Goal: Information Seeking & Learning: Learn about a topic

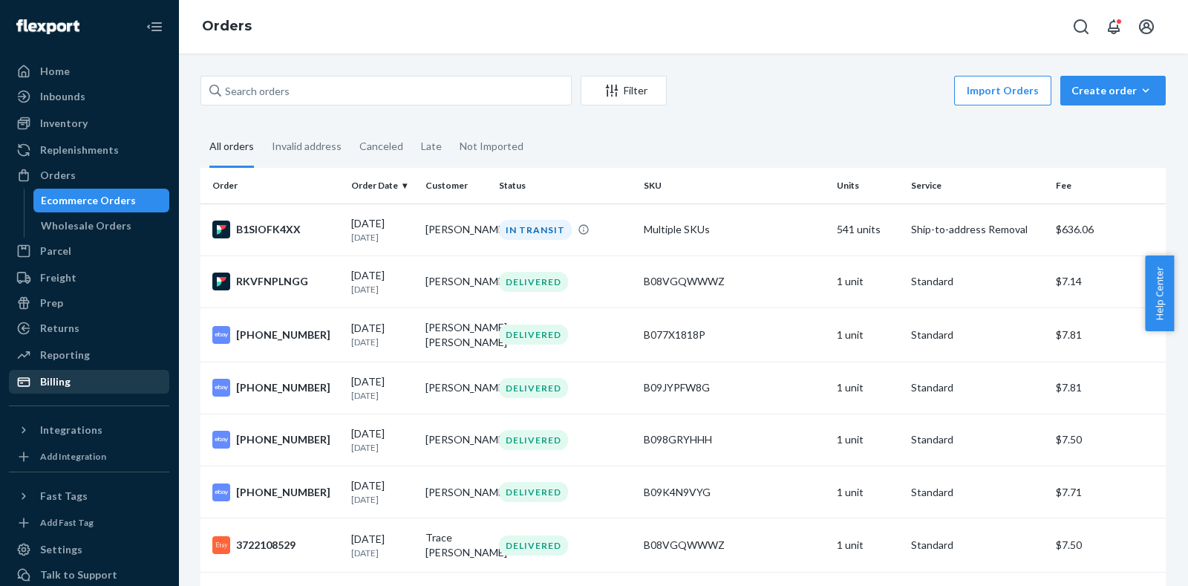
click at [56, 374] on div "Billing" at bounding box center [55, 381] width 30 height 15
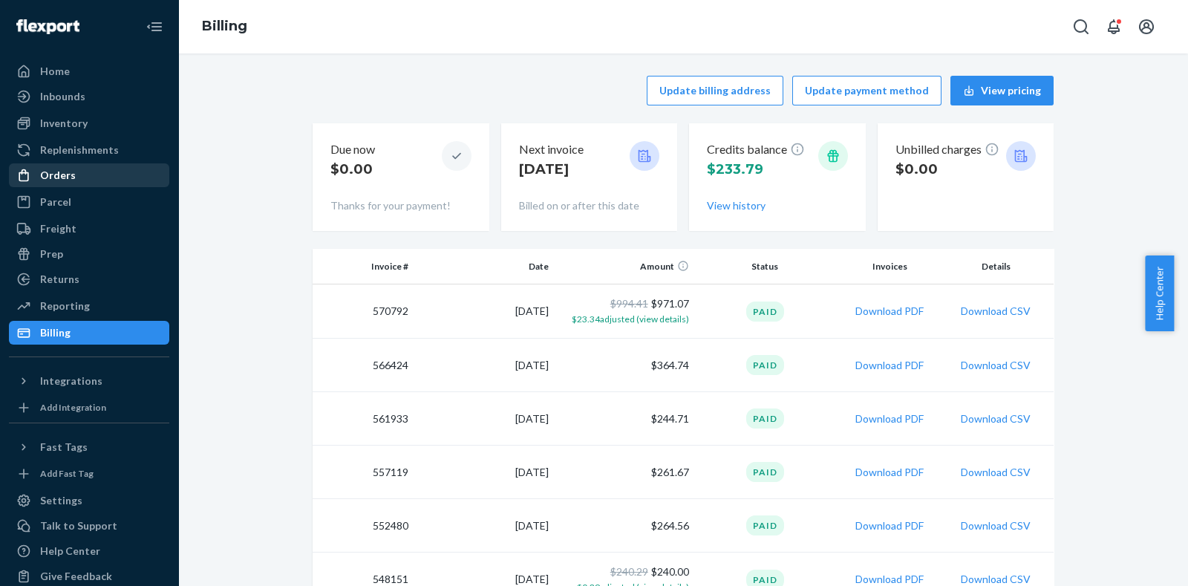
click at [90, 181] on div "Orders" at bounding box center [88, 175] width 157 height 21
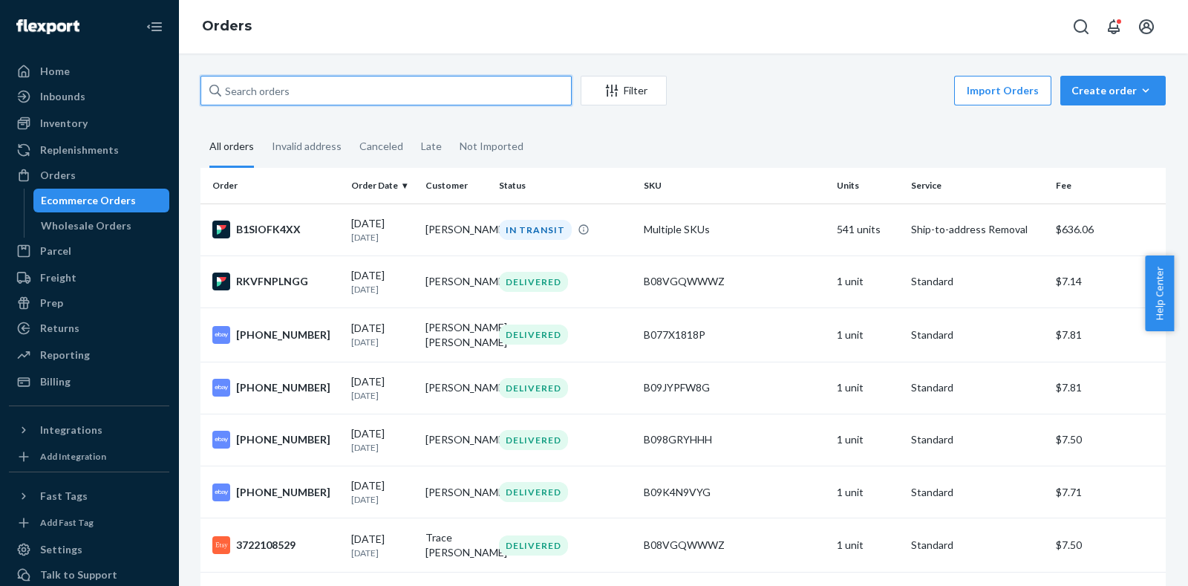
click at [334, 92] on input "text" at bounding box center [385, 91] width 371 height 30
paste input "B098GRYHHH"
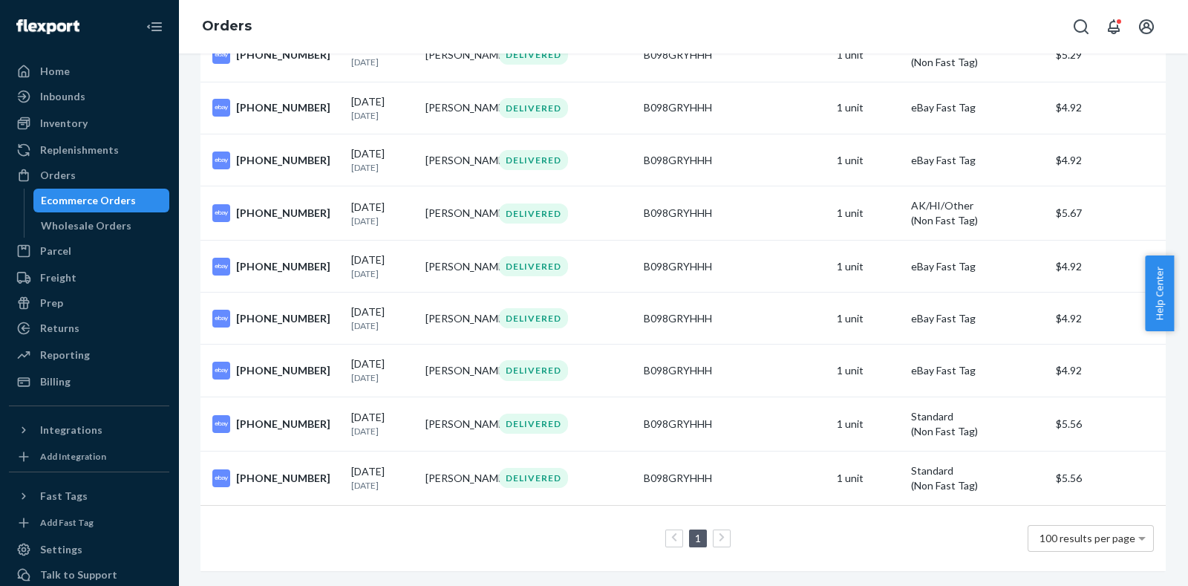
scroll to position [3781, 0]
type input "B098GRYHHH"
click at [1132, 523] on td "1 100 results per page" at bounding box center [682, 538] width 965 height 66
click at [1094, 532] on span "100 results per page" at bounding box center [1088, 538] width 96 height 13
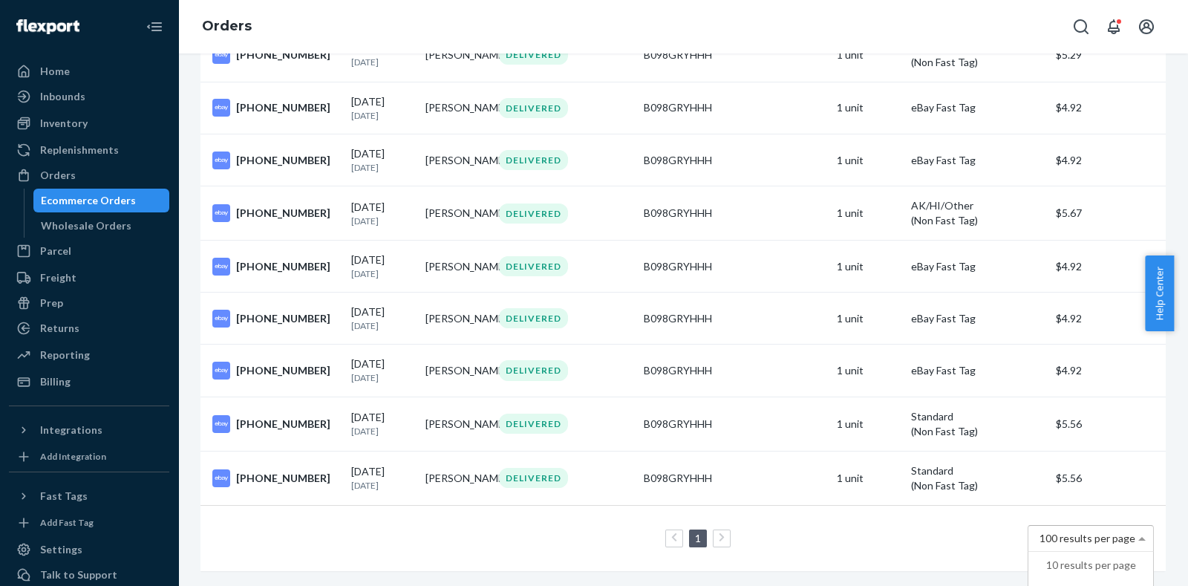
scroll to position [3781, 0]
click at [506, 529] on div "1 100 results per page" at bounding box center [683, 539] width 942 height 48
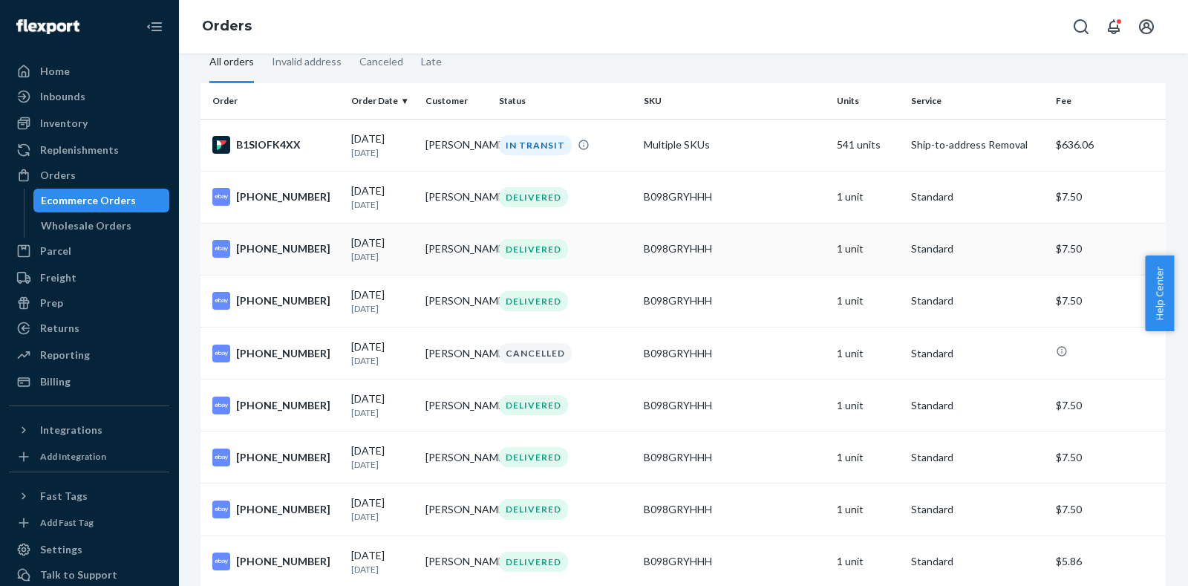
scroll to position [81, 0]
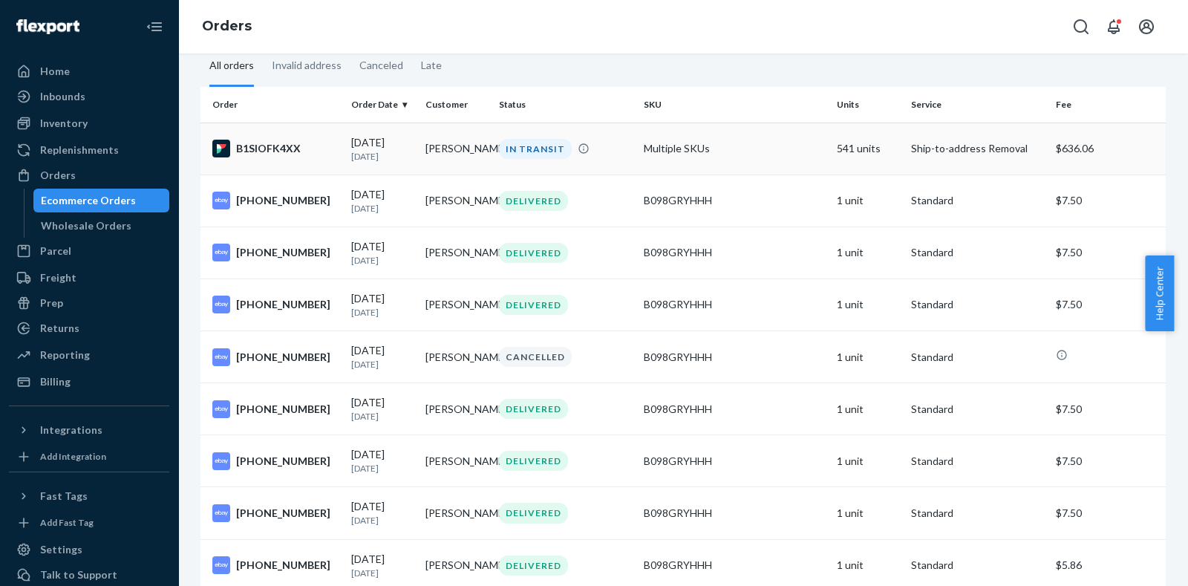
click at [754, 146] on td "Multiple SKUs" at bounding box center [734, 149] width 193 height 52
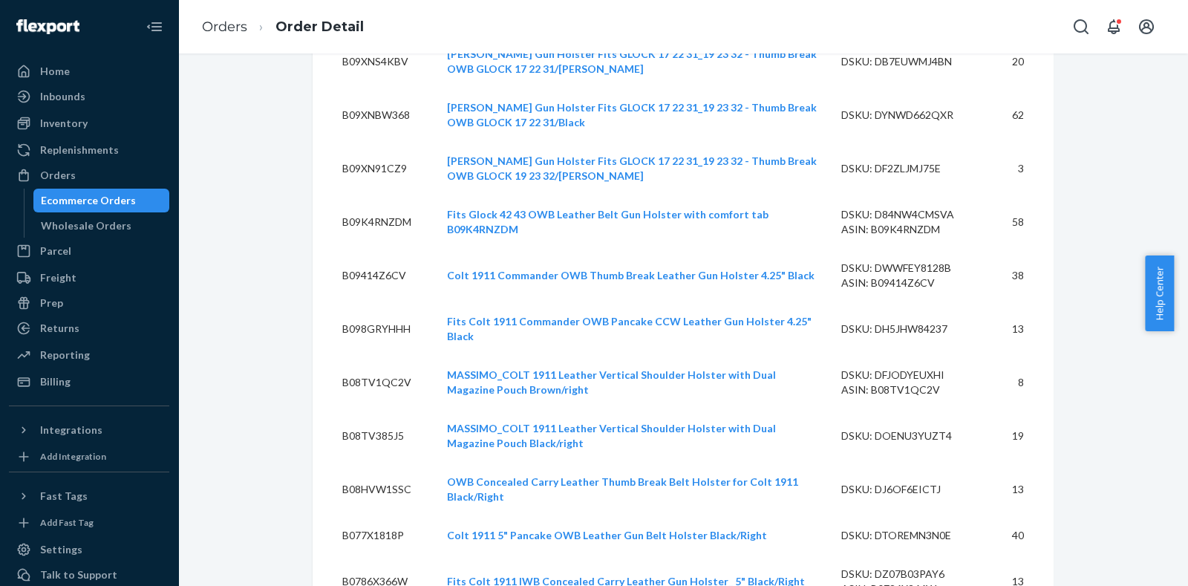
scroll to position [4188, 0]
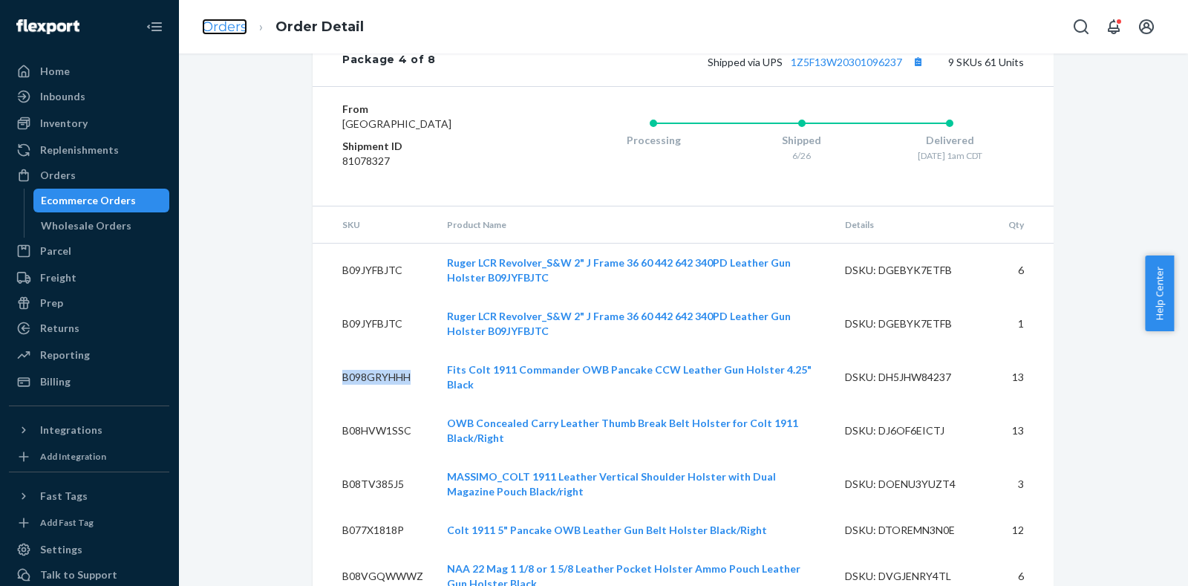
click at [226, 26] on link "Orders" at bounding box center [224, 27] width 45 height 16
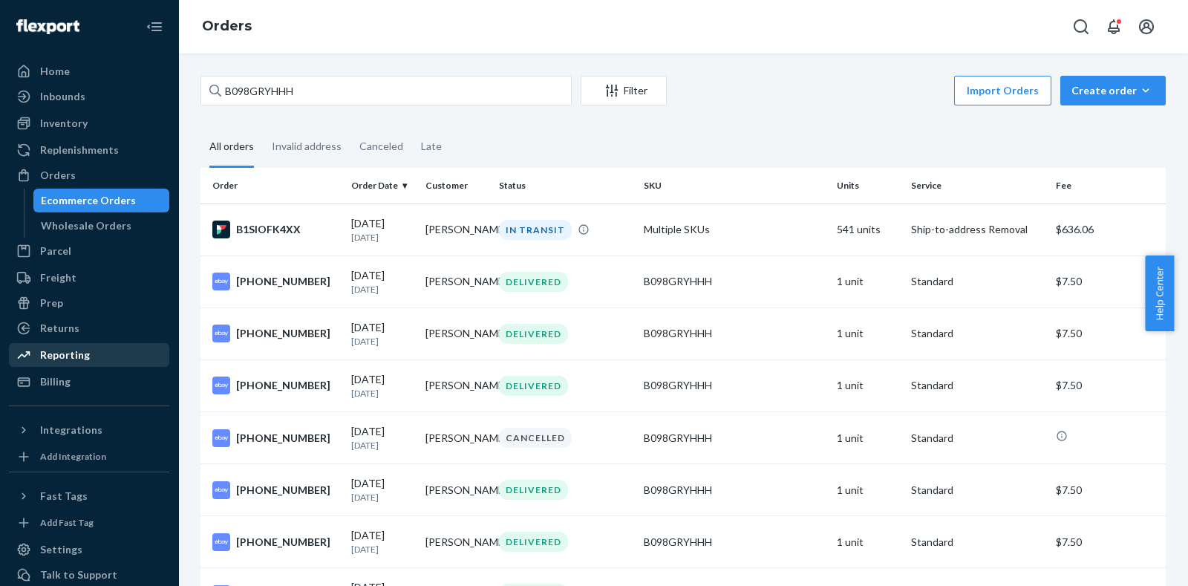
click at [68, 359] on div "Reporting" at bounding box center [65, 355] width 50 height 15
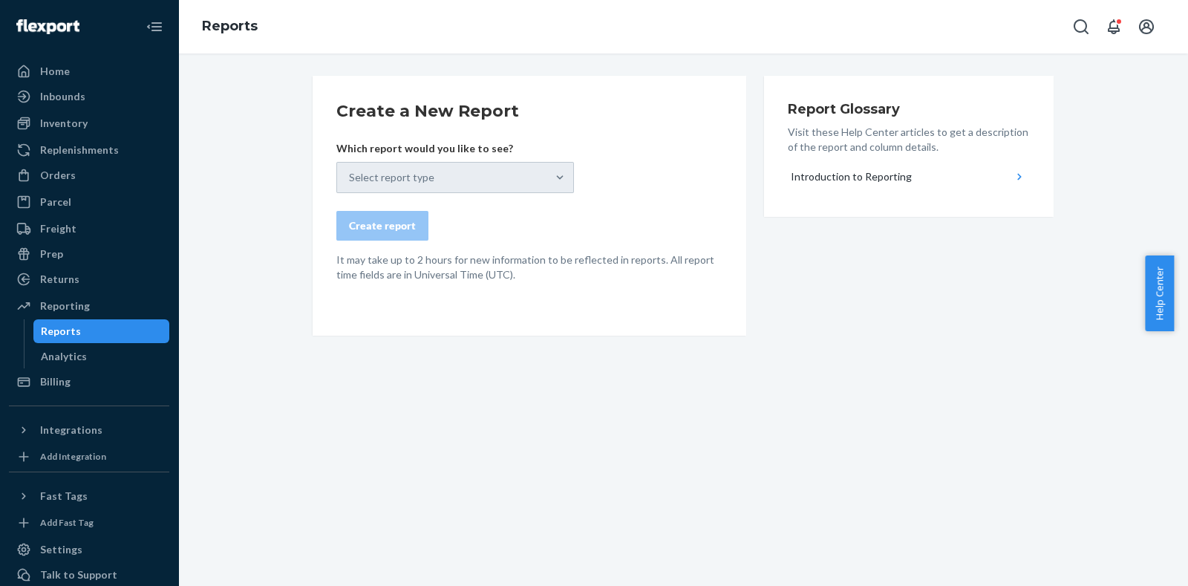
click at [630, 169] on form "Create a New Report Which report would you like to see? Select report type Crea…" at bounding box center [529, 190] width 386 height 183
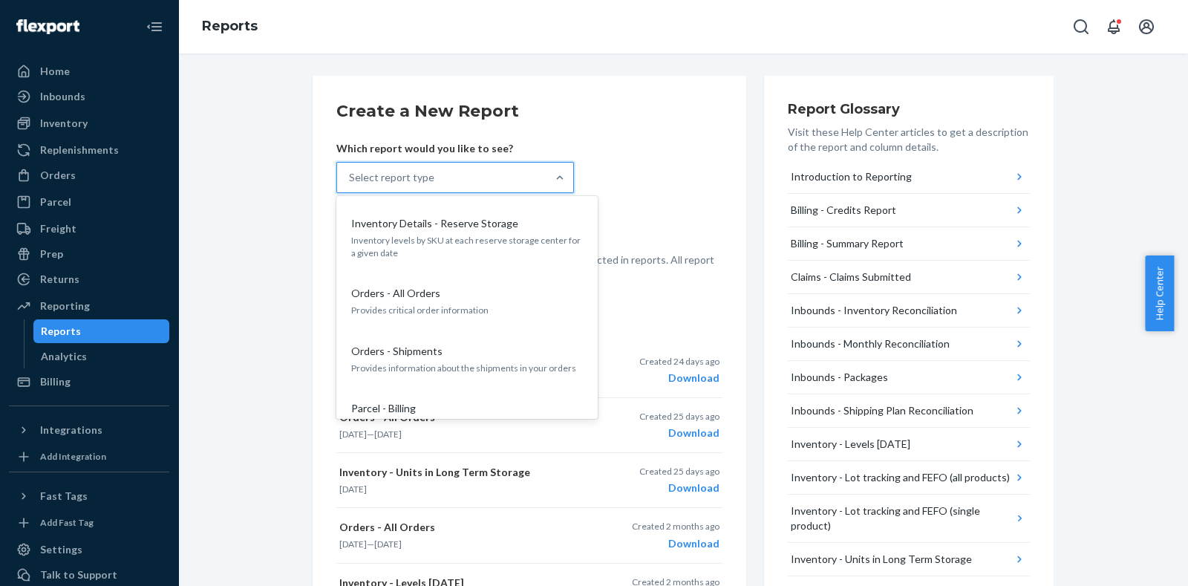
scroll to position [679, 0]
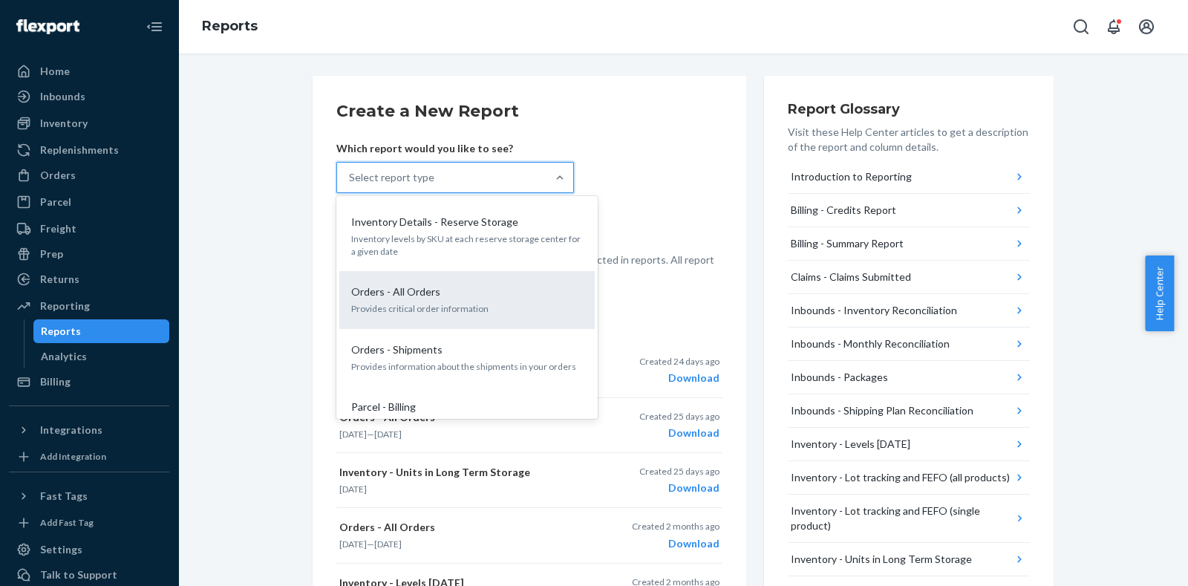
click at [472, 284] on div "Orders - All Orders" at bounding box center [464, 291] width 238 height 15
click at [350, 185] on input "option Orders - All Orders focused, 13 of 26. 26 results available. Use Up and …" at bounding box center [349, 177] width 1 height 15
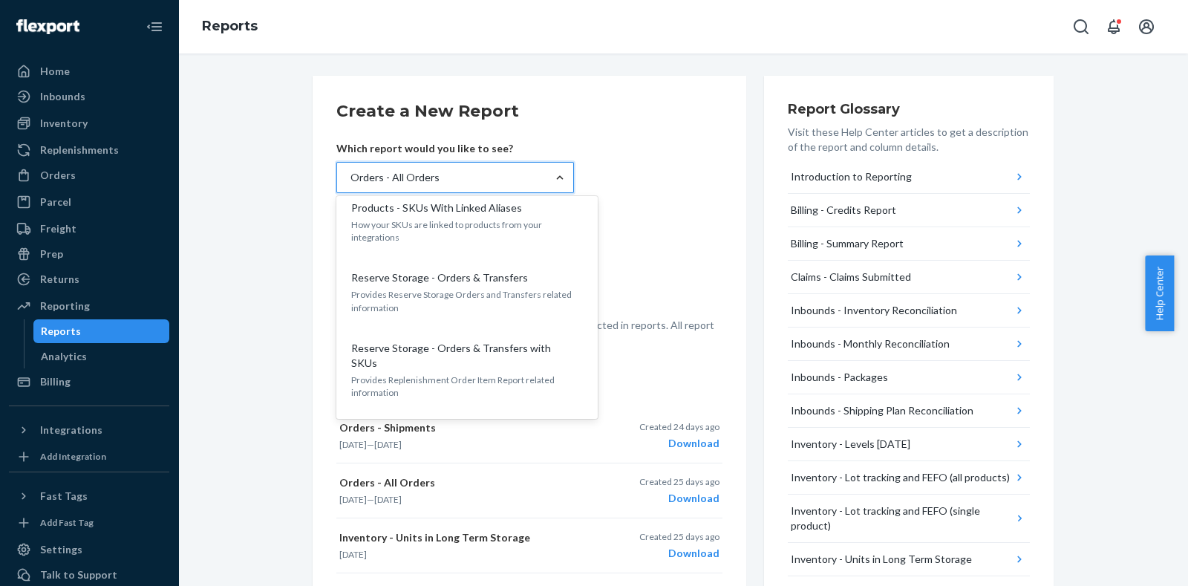
scroll to position [1401, 0]
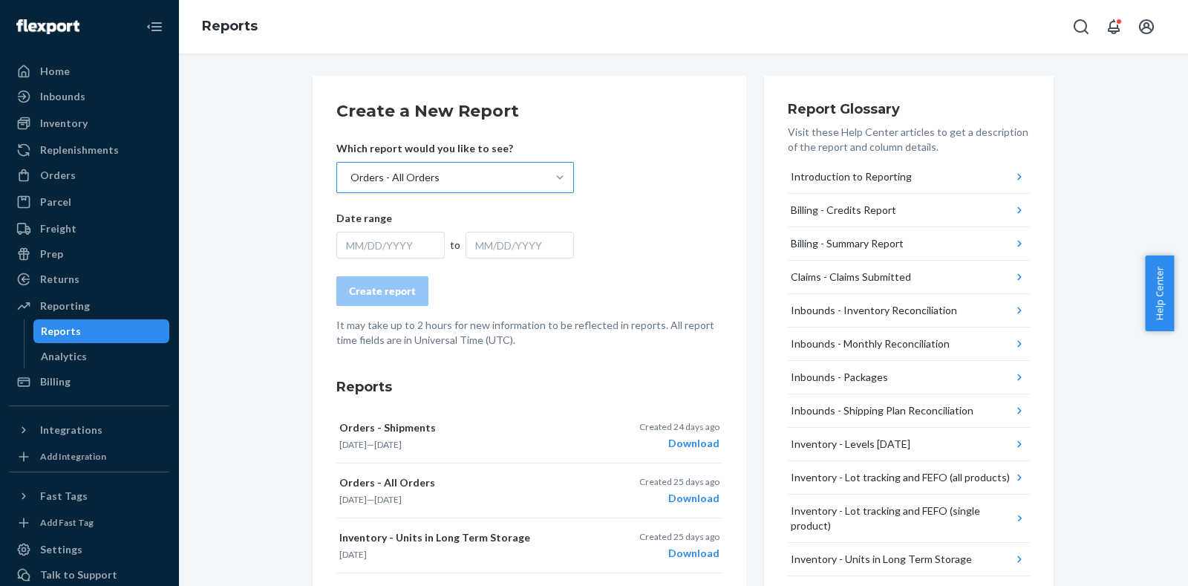
click at [711, 226] on form "Create a New Report Which report would you like to see? Orders - All Orders Dat…" at bounding box center [529, 223] width 386 height 248
click at [696, 443] on div "Download" at bounding box center [679, 443] width 80 height 15
click at [402, 244] on div "MM/DD/YYYY" at bounding box center [390, 245] width 108 height 27
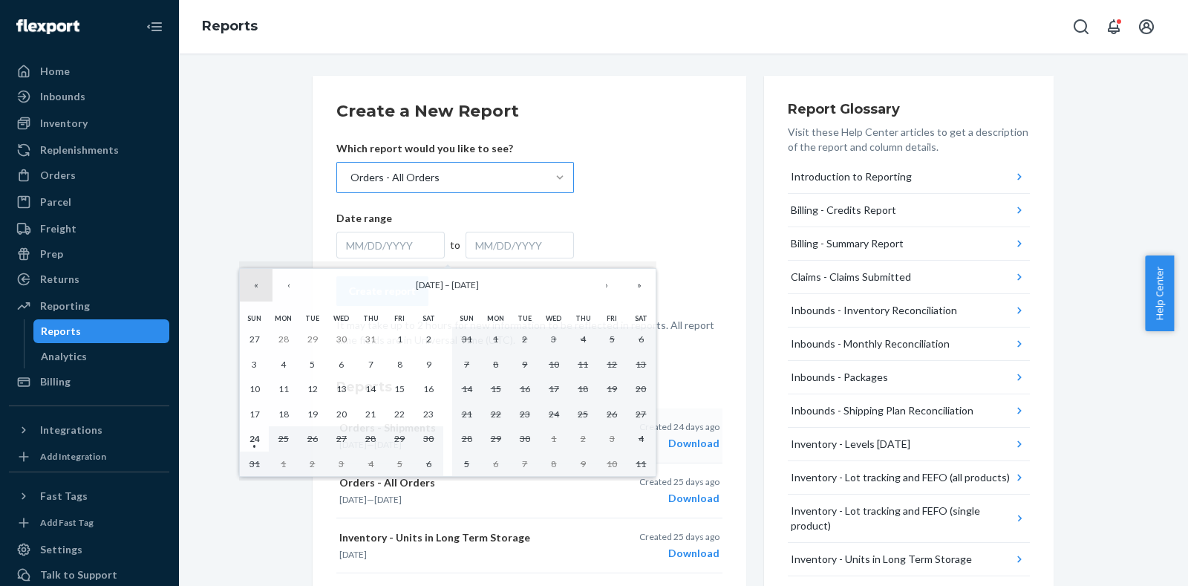
click at [255, 287] on button "«" at bounding box center [256, 285] width 33 height 33
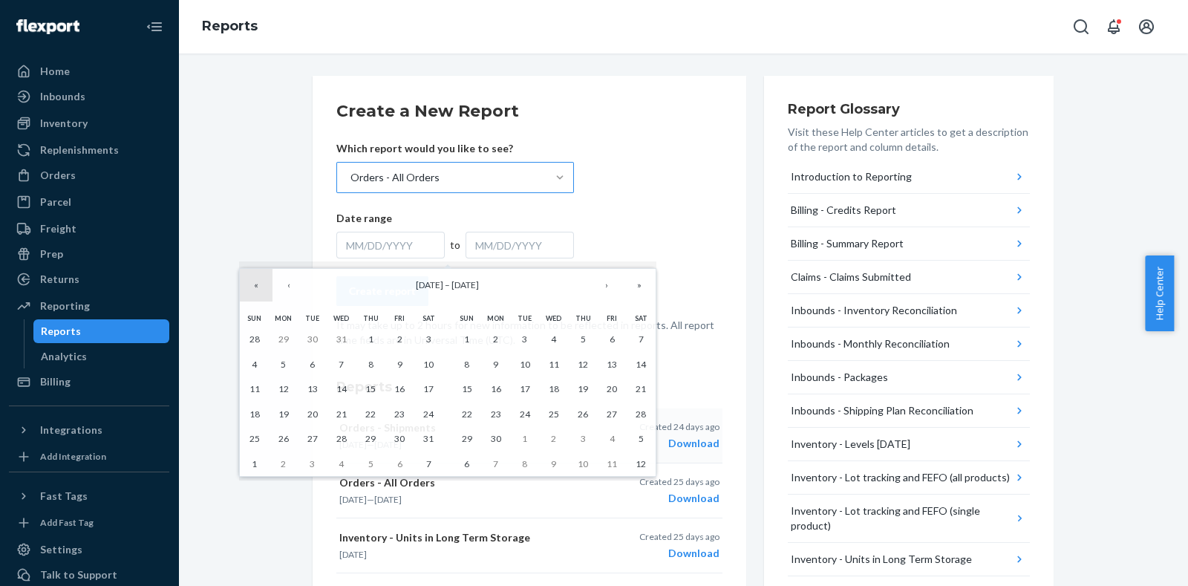
click at [255, 287] on button "«" at bounding box center [256, 285] width 33 height 33
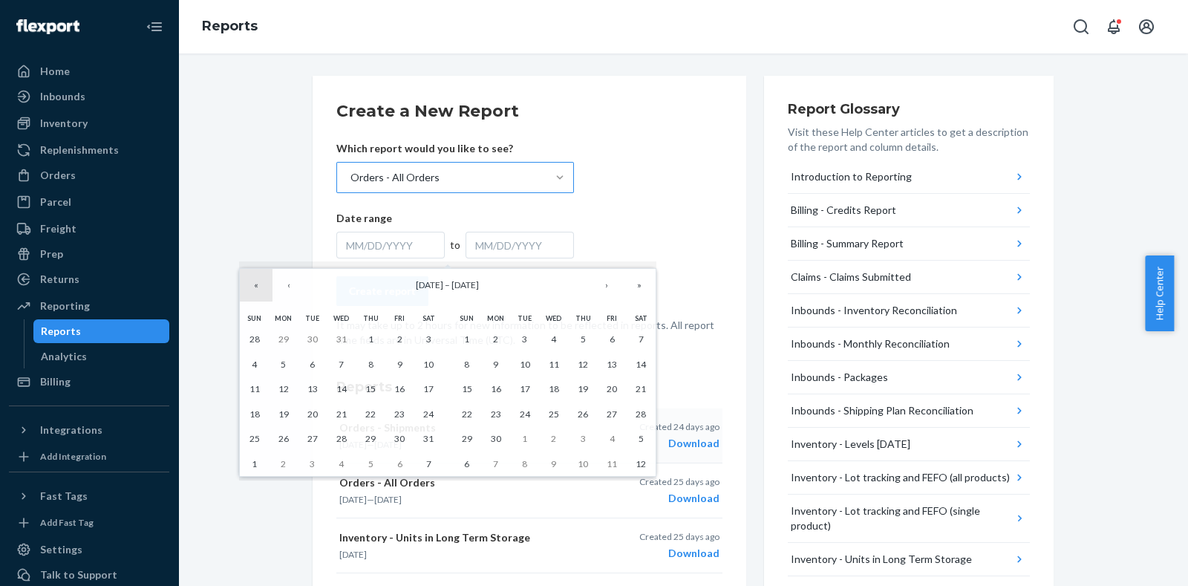
click at [255, 287] on button "«" at bounding box center [256, 285] width 33 height 33
click at [288, 286] on button "‹" at bounding box center [289, 285] width 33 height 33
click at [257, 331] on button "1" at bounding box center [254, 339] width 29 height 25
click at [639, 289] on button "»" at bounding box center [639, 285] width 33 height 33
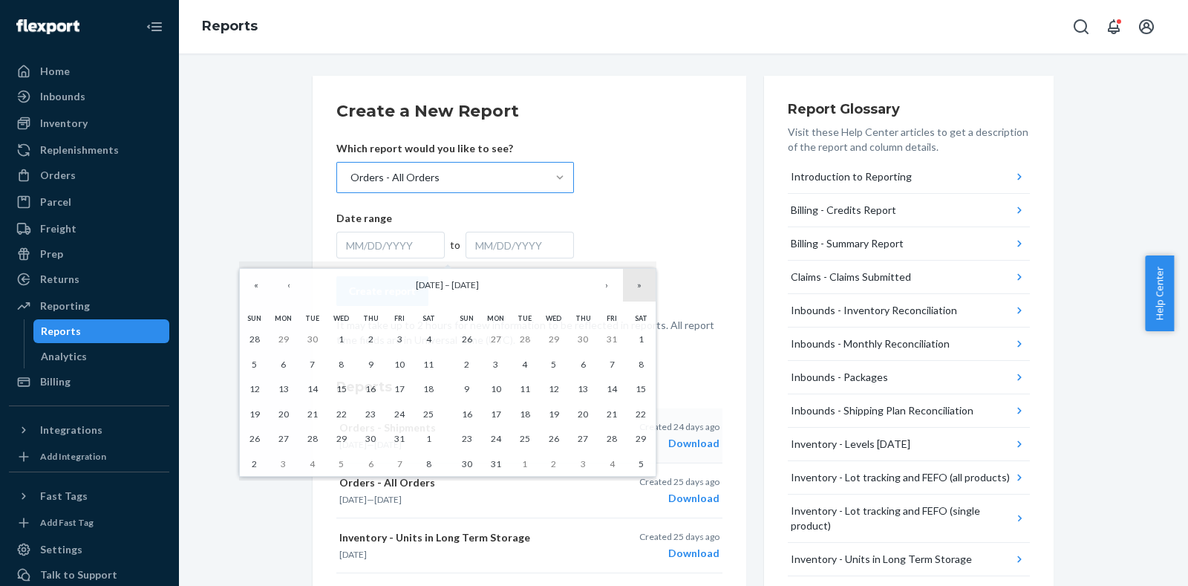
click at [639, 289] on button "»" at bounding box center [639, 285] width 33 height 33
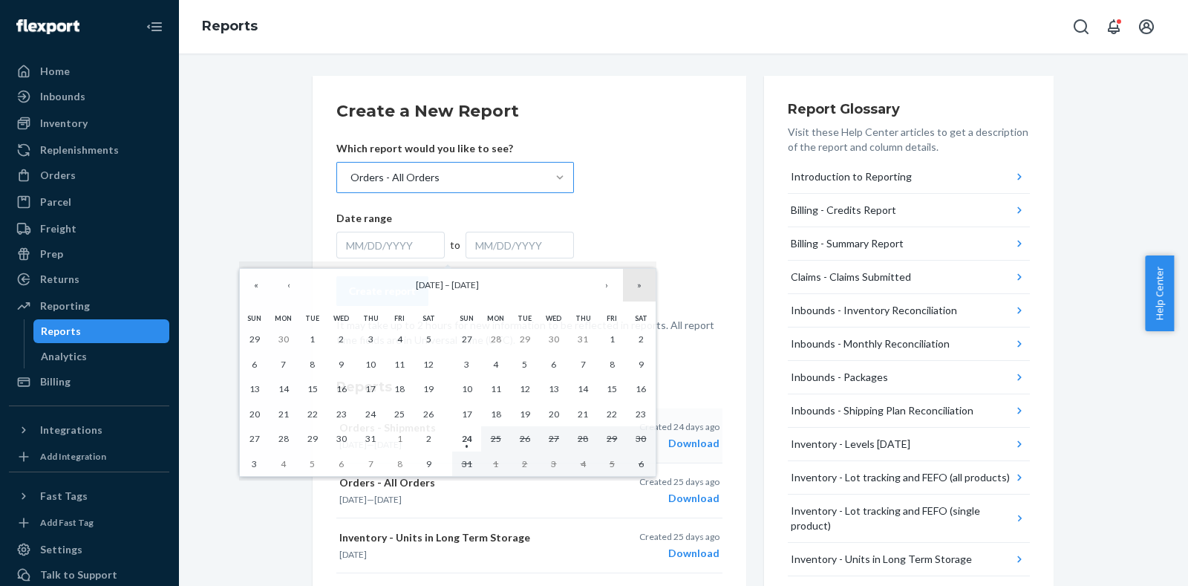
click at [639, 289] on button "»" at bounding box center [639, 285] width 33 height 33
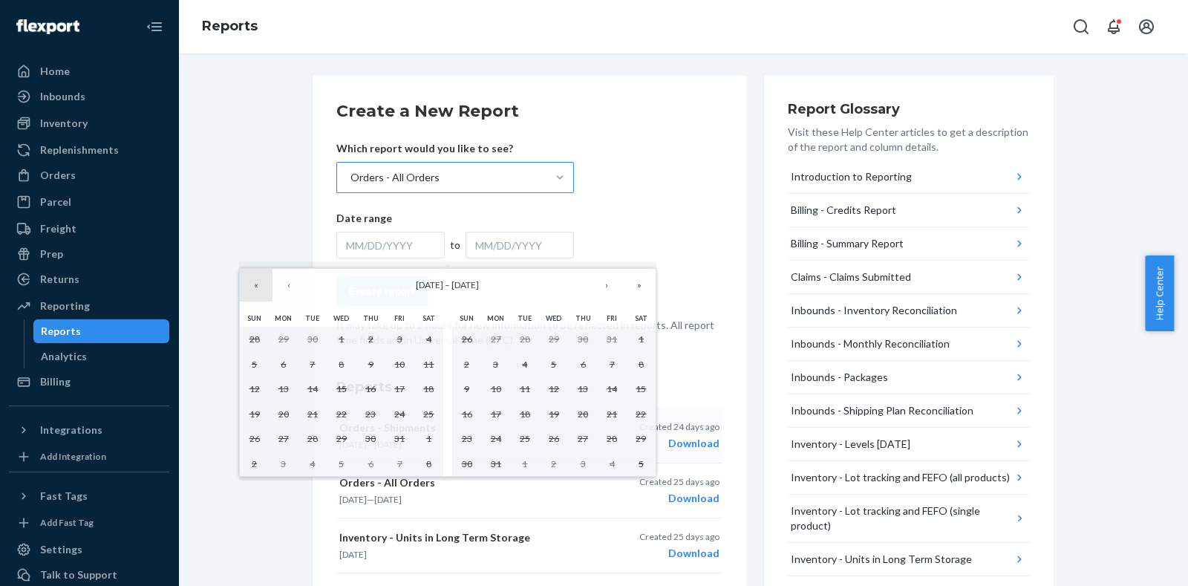
click at [246, 285] on button "«" at bounding box center [256, 285] width 33 height 33
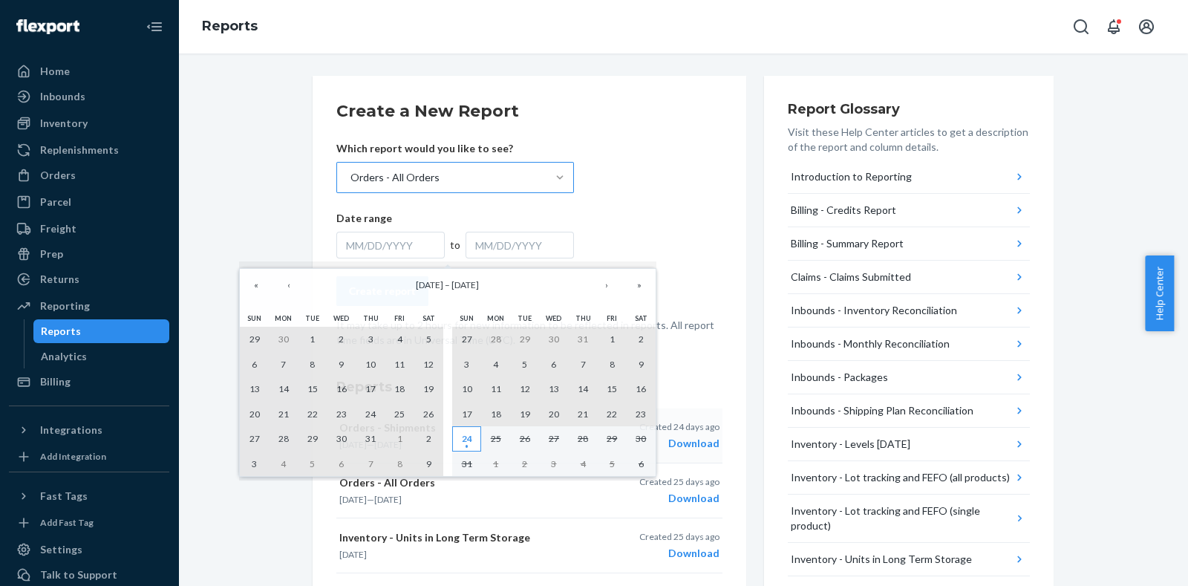
click at [468, 440] on abbr "24" at bounding box center [467, 438] width 10 height 11
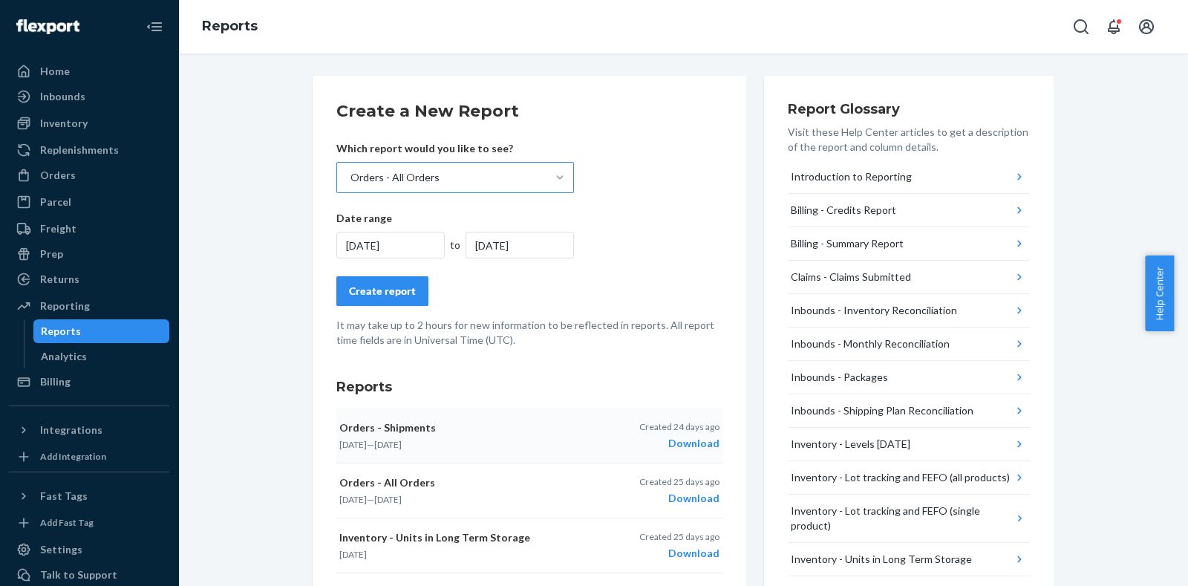
click at [395, 292] on div "Create report" at bounding box center [382, 291] width 67 height 15
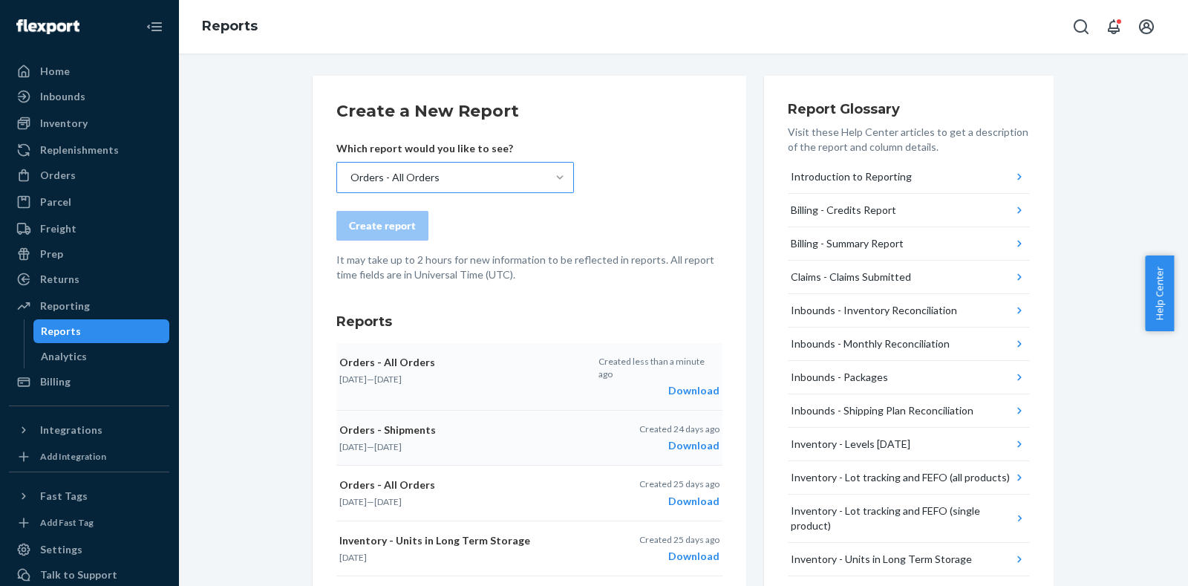
click at [707, 383] on div "Download" at bounding box center [658, 390] width 121 height 15
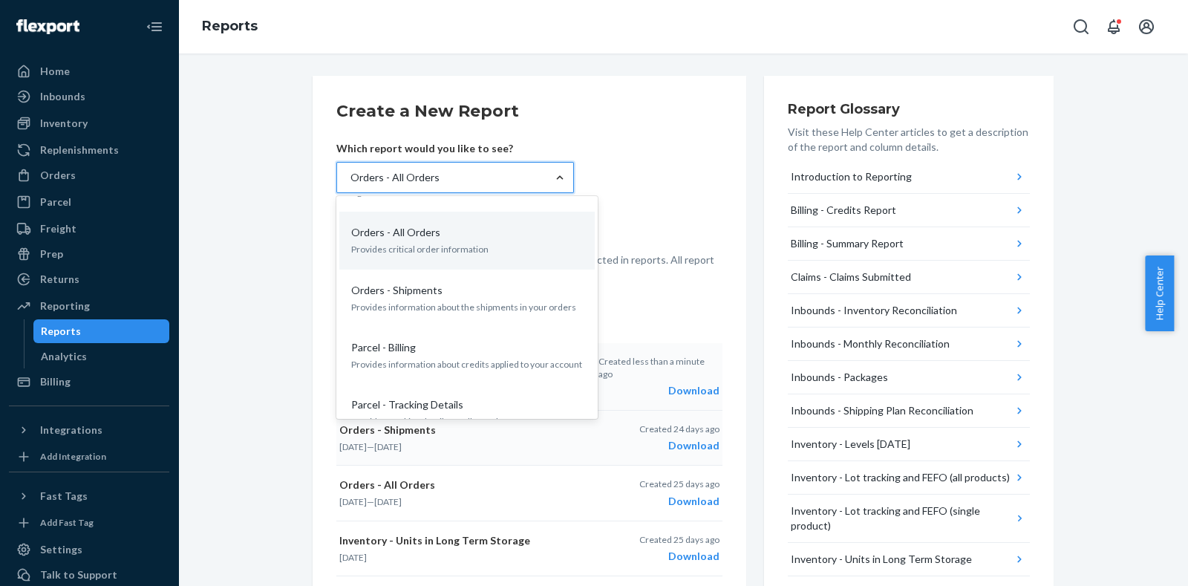
scroll to position [747, 0]
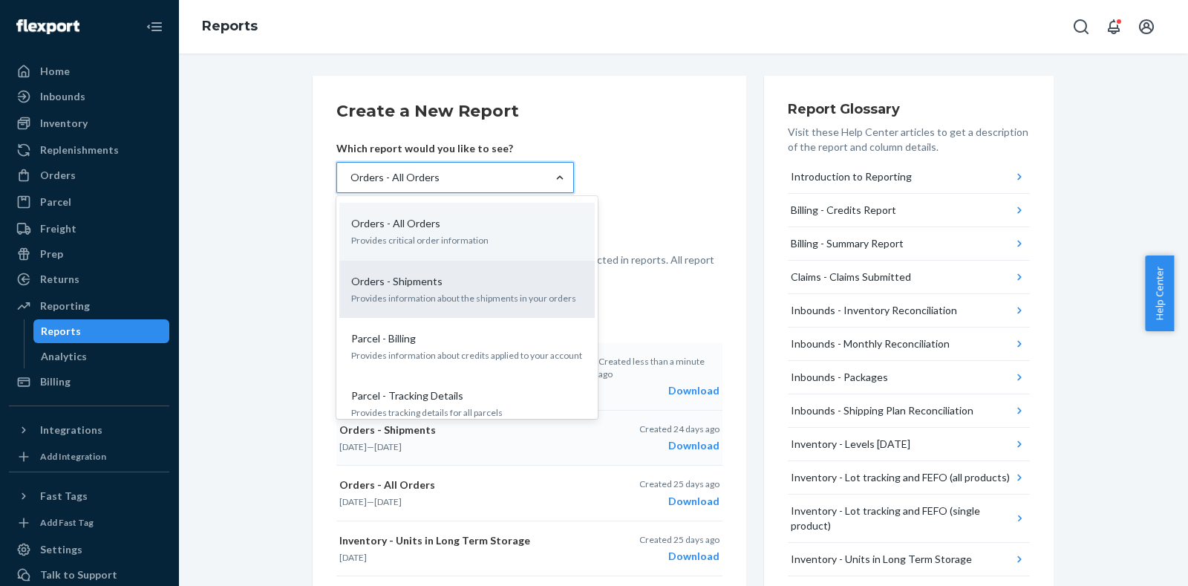
click at [520, 274] on div "Orders - Shipments" at bounding box center [464, 281] width 238 height 15
click at [350, 185] on input "option Orders - All Orders, selected. option Orders - Shipments focused, 0 of 2…" at bounding box center [349, 177] width 1 height 15
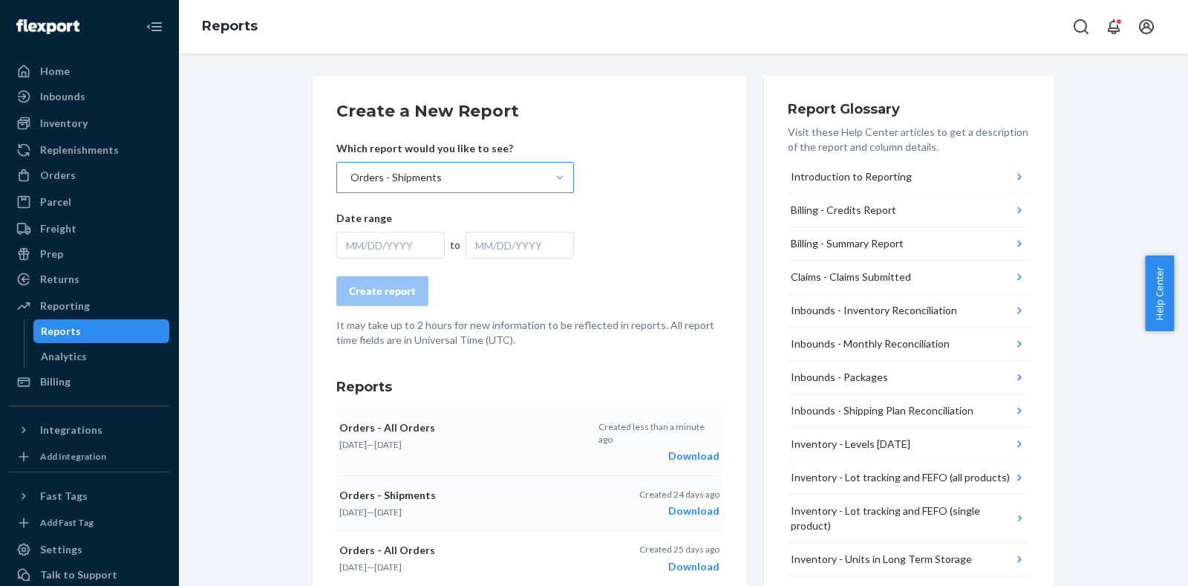
click at [401, 245] on div "MM/DD/YYYY" at bounding box center [390, 245] width 108 height 27
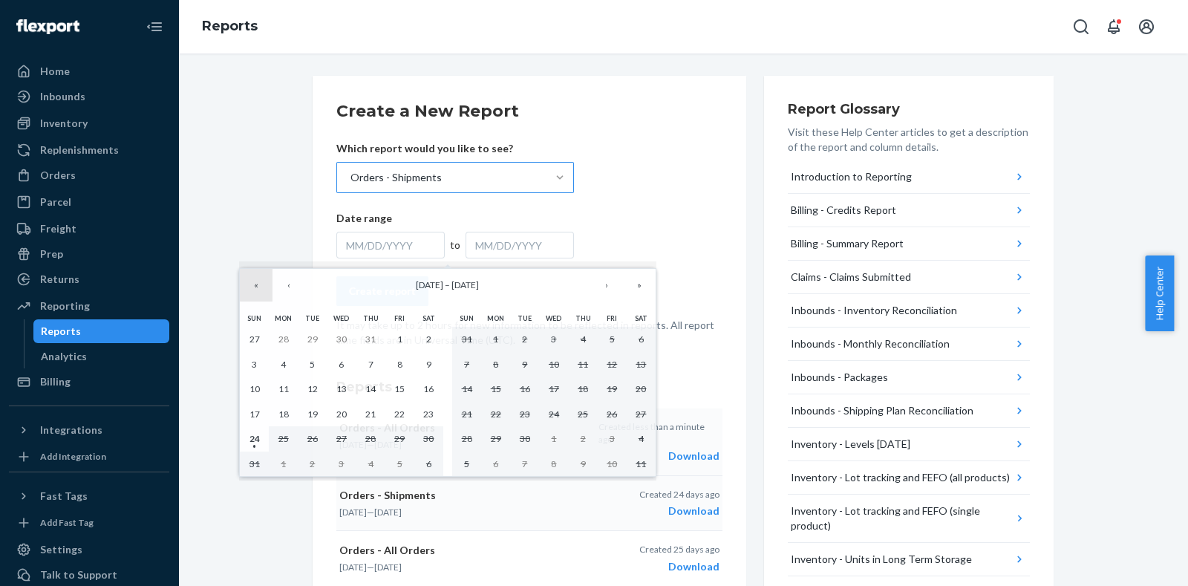
click at [252, 278] on button "«" at bounding box center [256, 285] width 33 height 33
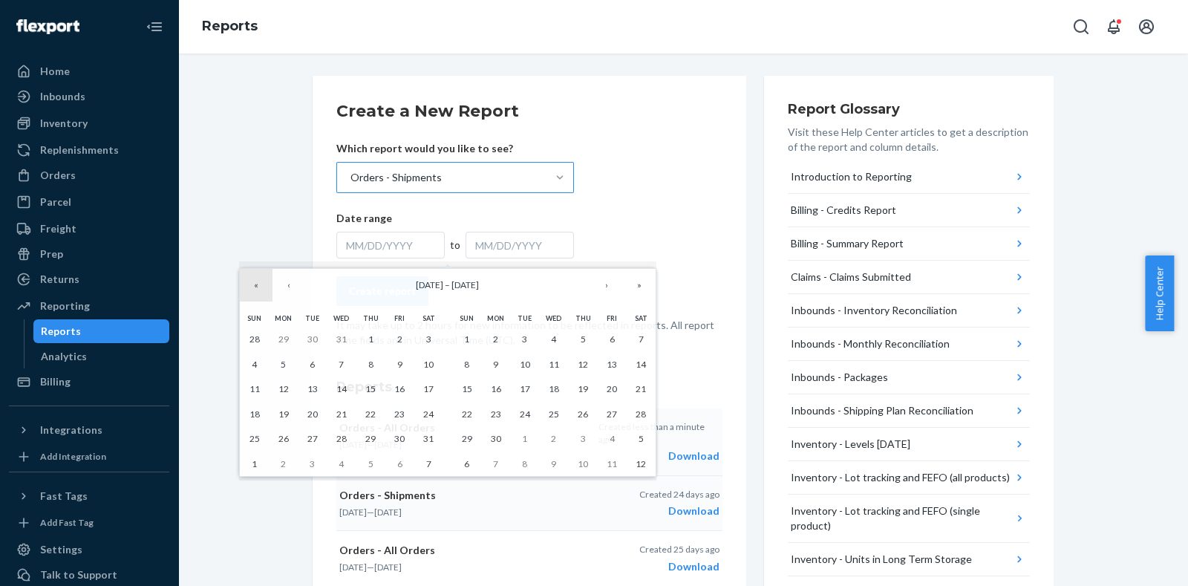
click at [252, 278] on button "«" at bounding box center [256, 285] width 33 height 33
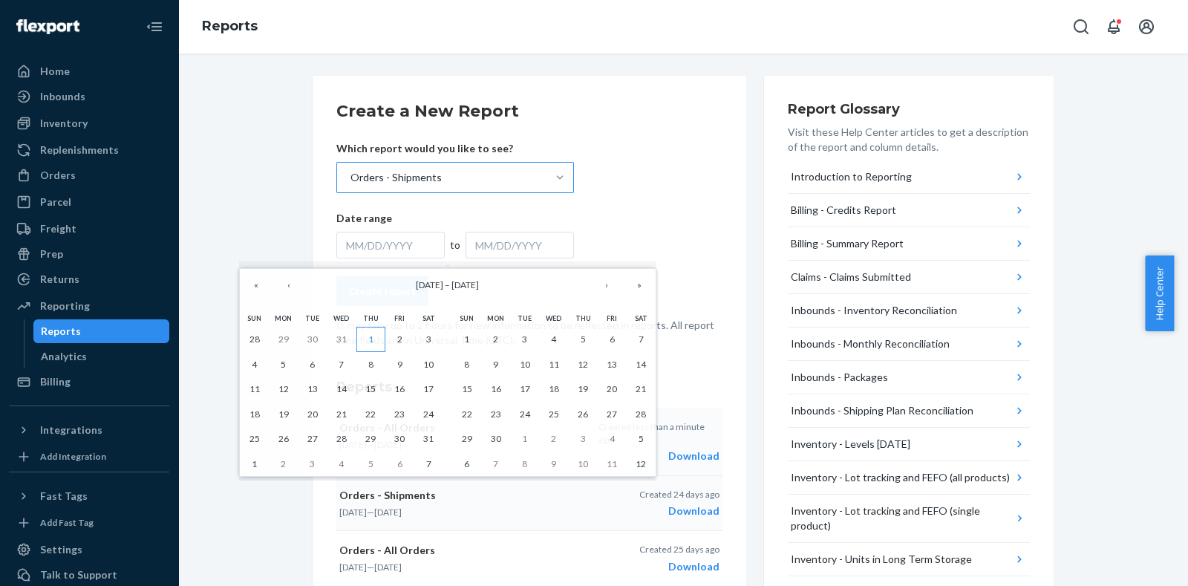
click at [371, 343] on abbr "1" at bounding box center [370, 338] width 5 height 11
click at [640, 287] on button "»" at bounding box center [639, 285] width 33 height 33
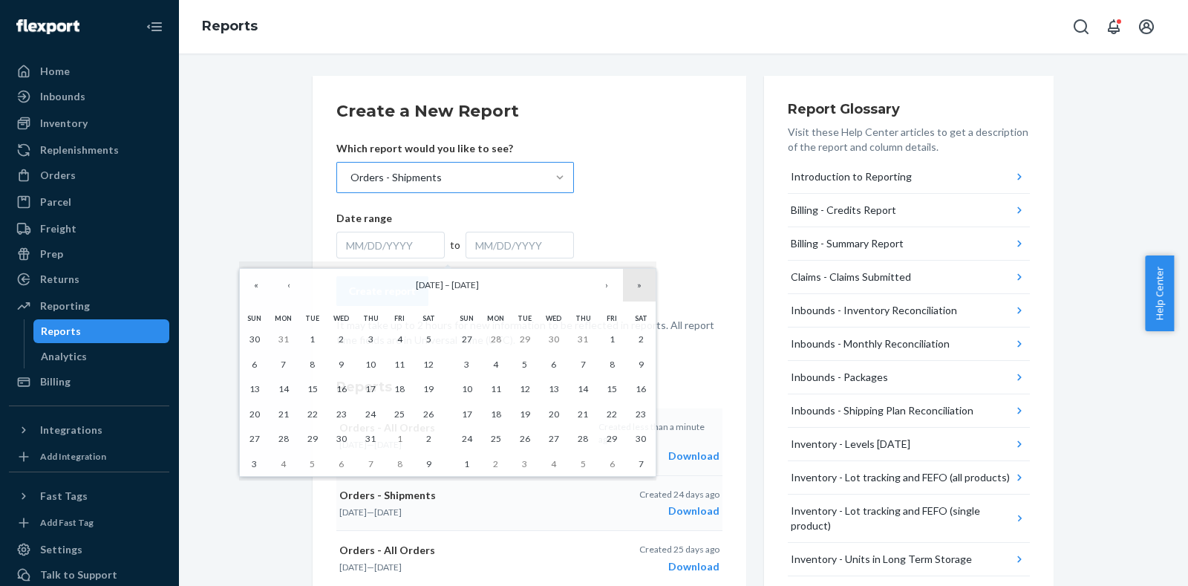
click at [640, 287] on button "»" at bounding box center [639, 285] width 33 height 33
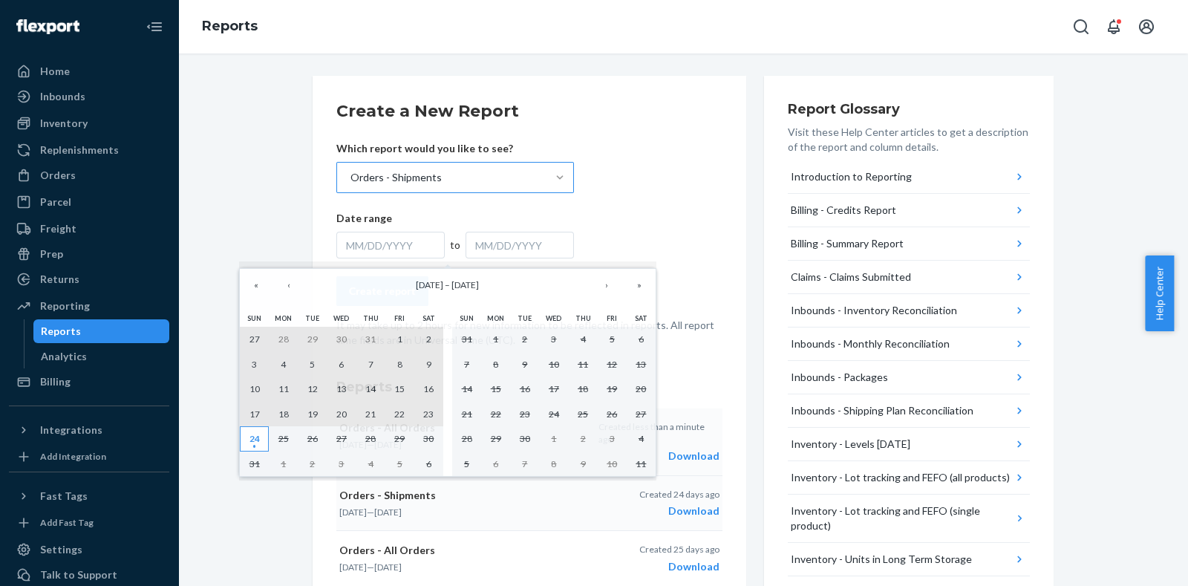
click at [252, 435] on abbr "24" at bounding box center [254, 438] width 10 height 11
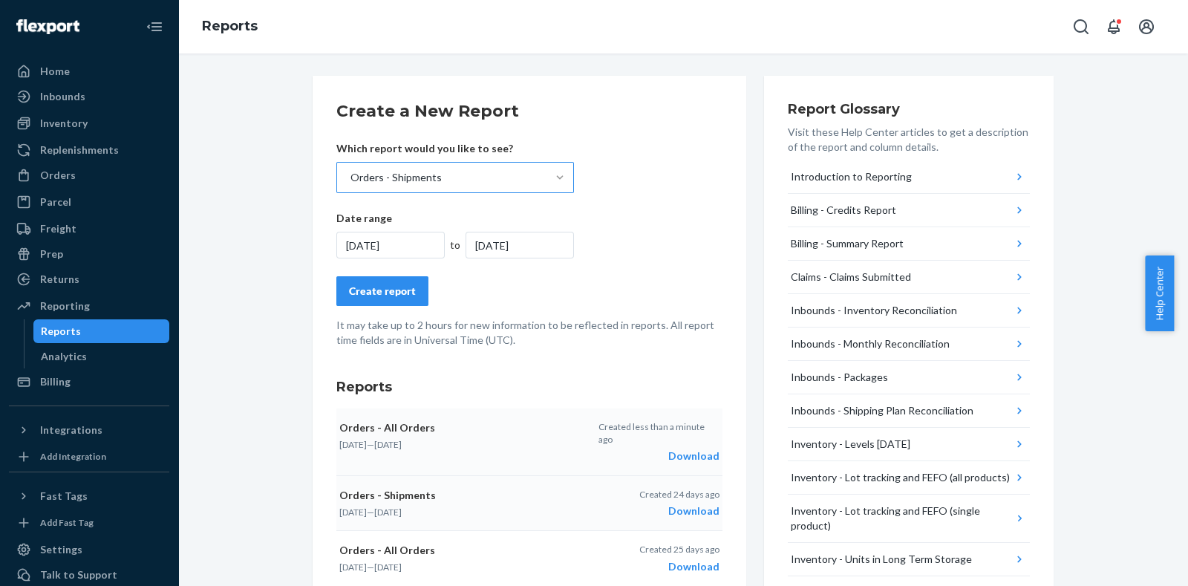
click at [388, 290] on div "Create report" at bounding box center [382, 291] width 67 height 15
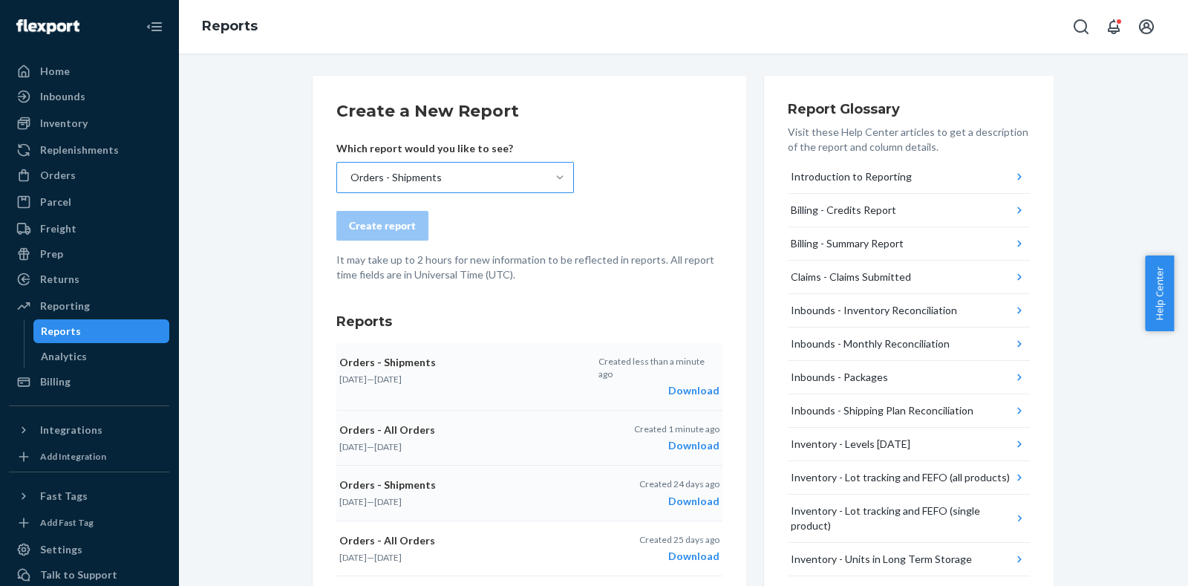
click at [702, 383] on div "Download" at bounding box center [658, 390] width 121 height 15
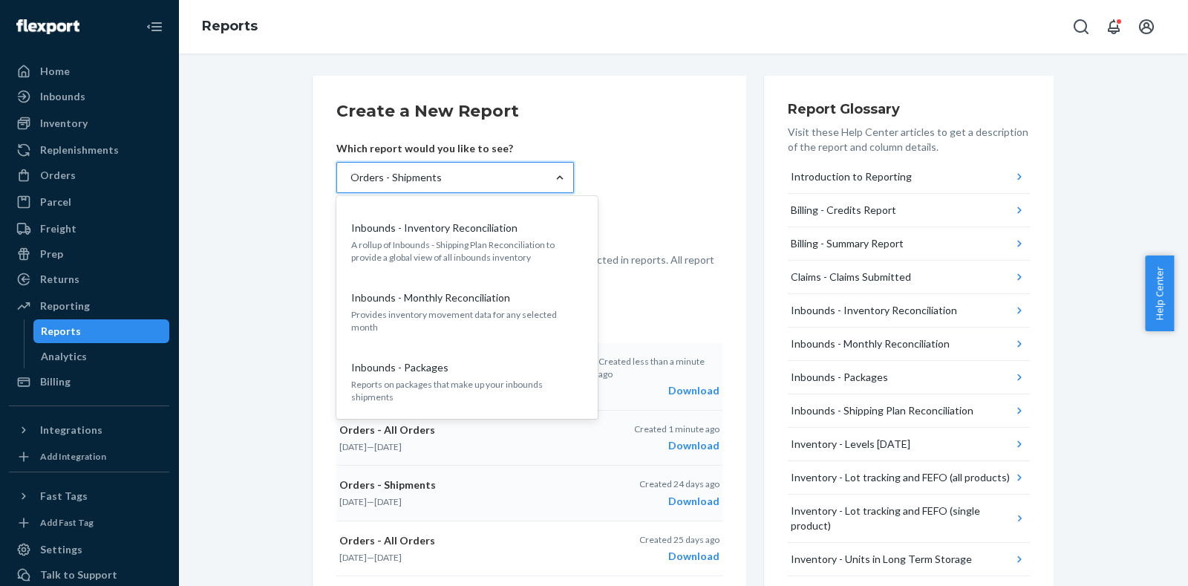
scroll to position [233, 0]
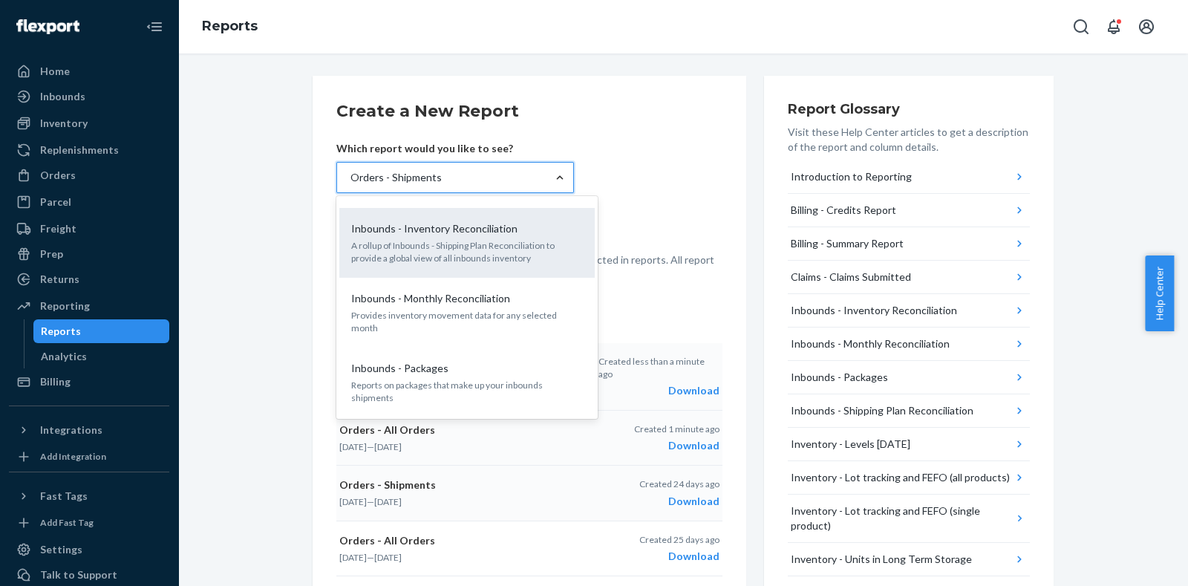
click at [481, 237] on div "Inbounds - Inventory Reconciliation A rollup of Inbounds - Shipping Plan Reconc…" at bounding box center [467, 243] width 238 height 58
click at [350, 185] on input "option Orders - Shipments, selected. option Inbounds - Inventory Reconciliation…" at bounding box center [349, 177] width 1 height 15
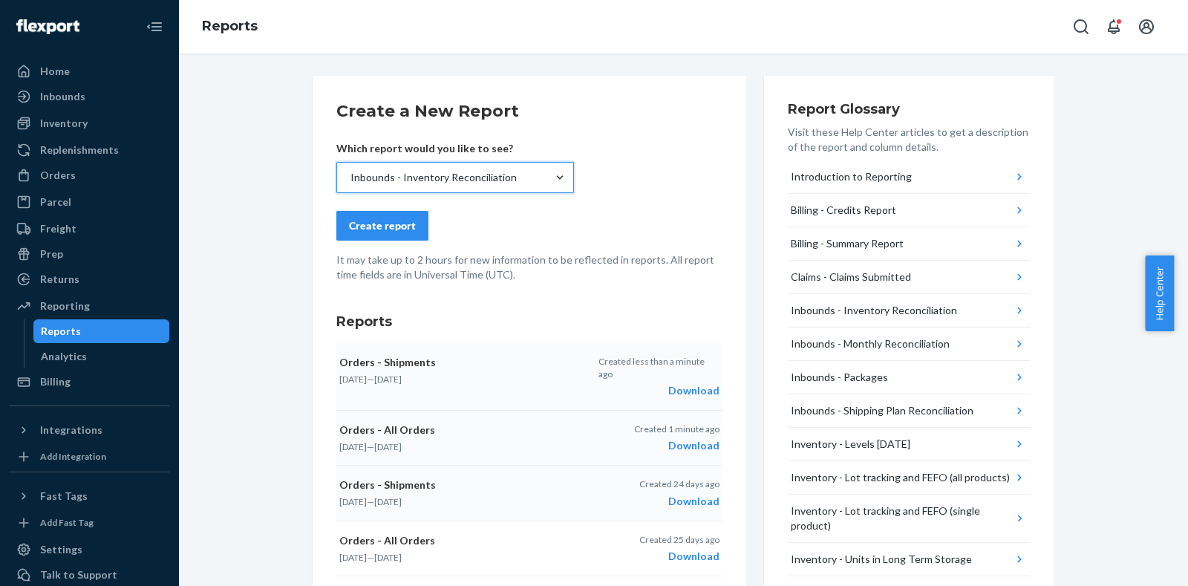
click at [397, 218] on div "Create report" at bounding box center [382, 225] width 67 height 15
click at [703, 383] on div "Download" at bounding box center [658, 390] width 121 height 15
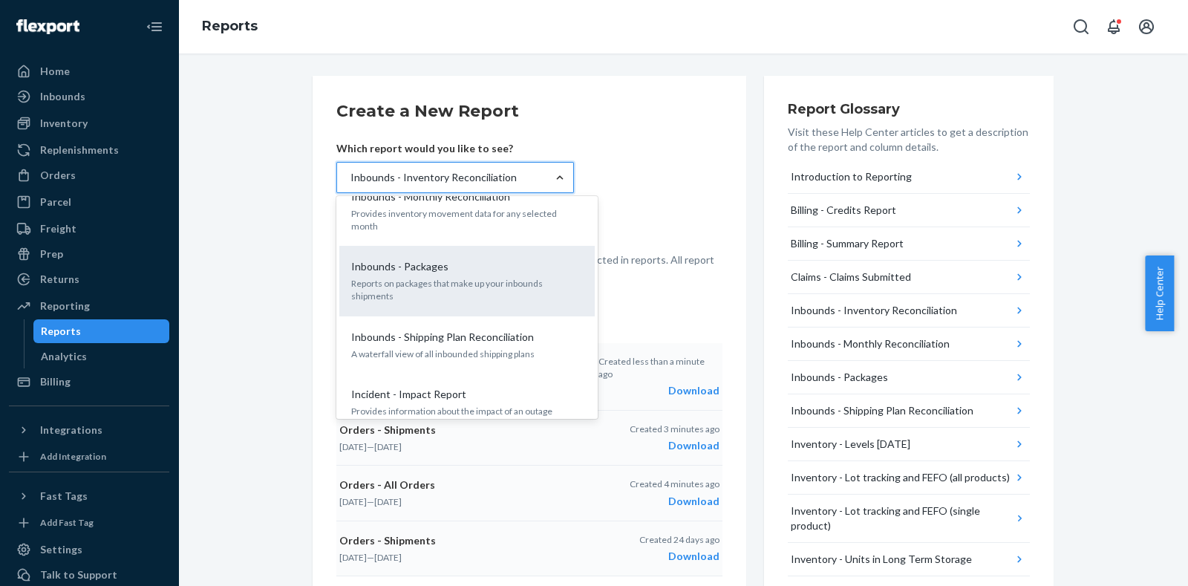
scroll to position [341, 0]
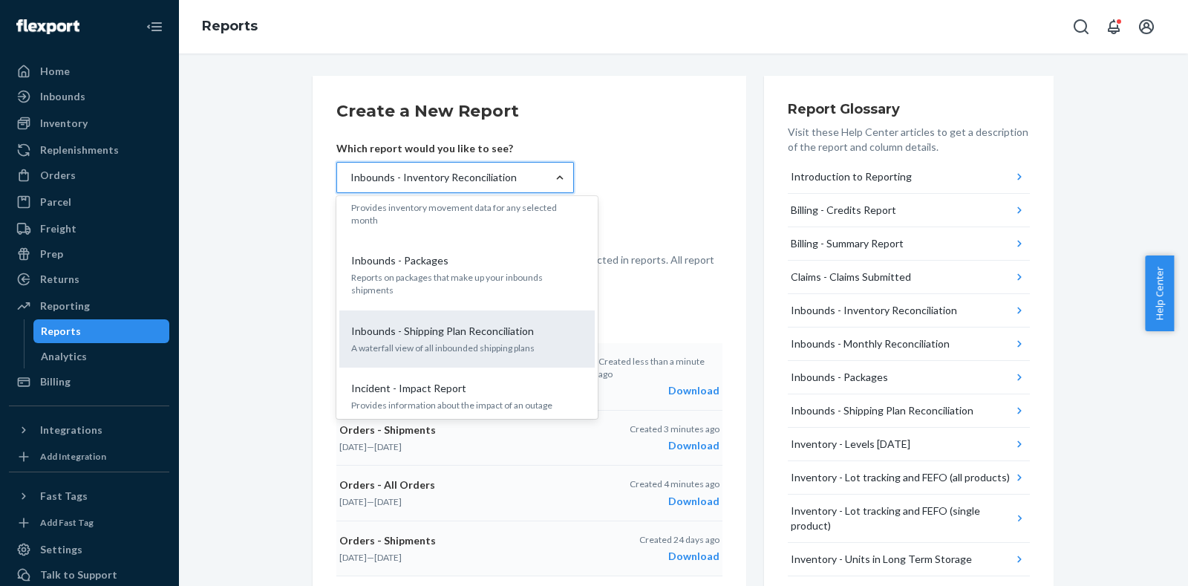
click at [475, 342] on p "A waterfall view of all inbounded shipping plans" at bounding box center [467, 348] width 232 height 13
click at [350, 185] on input "option Inbounds - Inventory Reconciliation, selected. option Inbounds - Shippin…" at bounding box center [349, 177] width 1 height 15
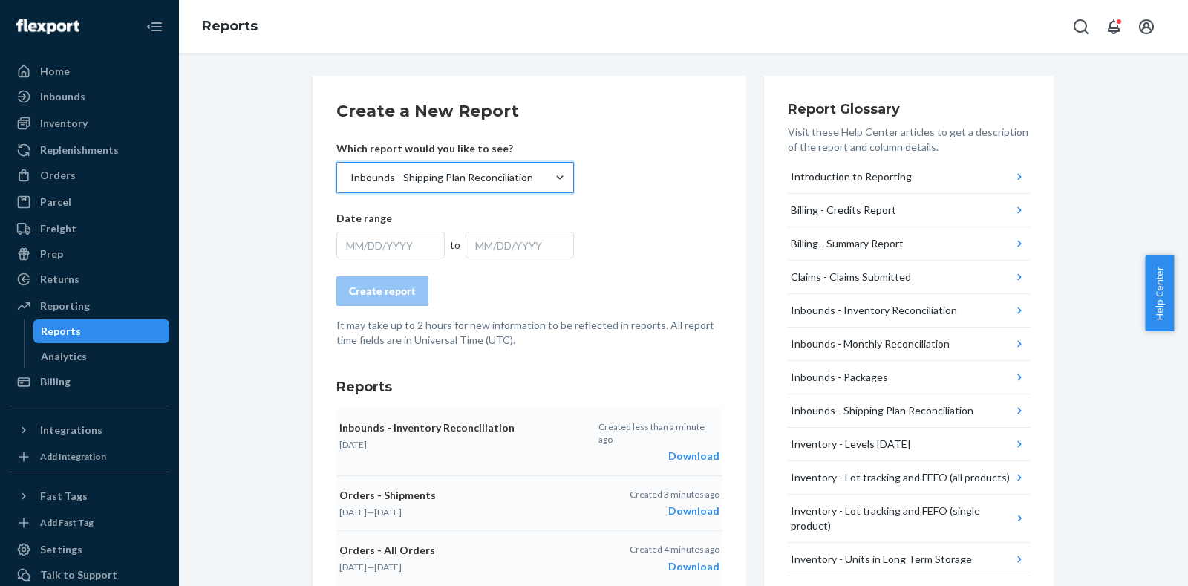
click at [391, 239] on div "MM/DD/YYYY" at bounding box center [390, 245] width 108 height 27
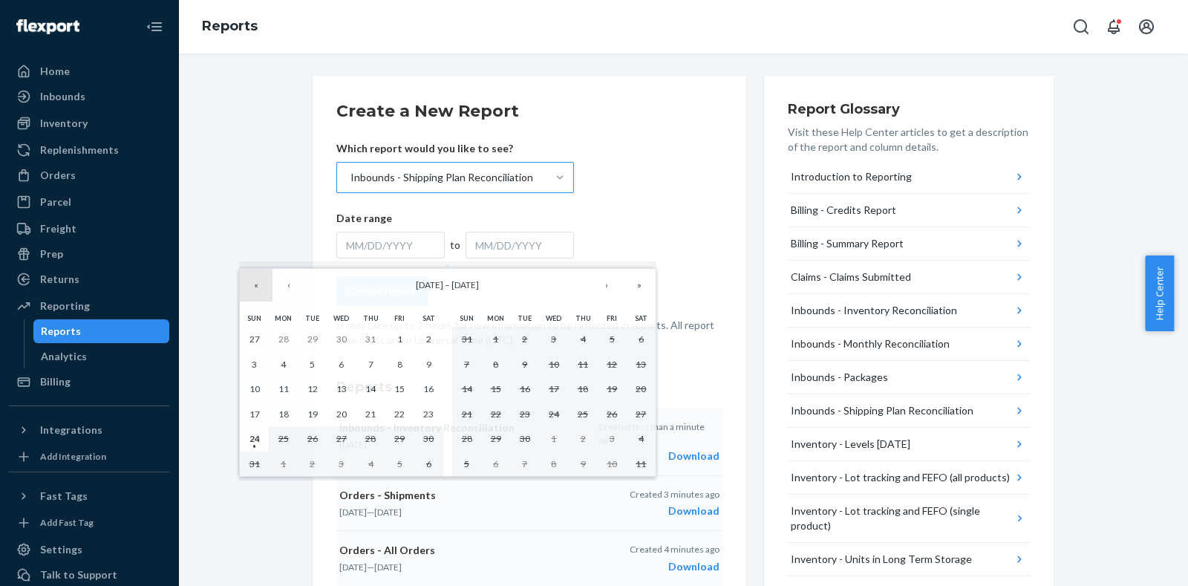
click at [256, 280] on button "«" at bounding box center [256, 285] width 33 height 33
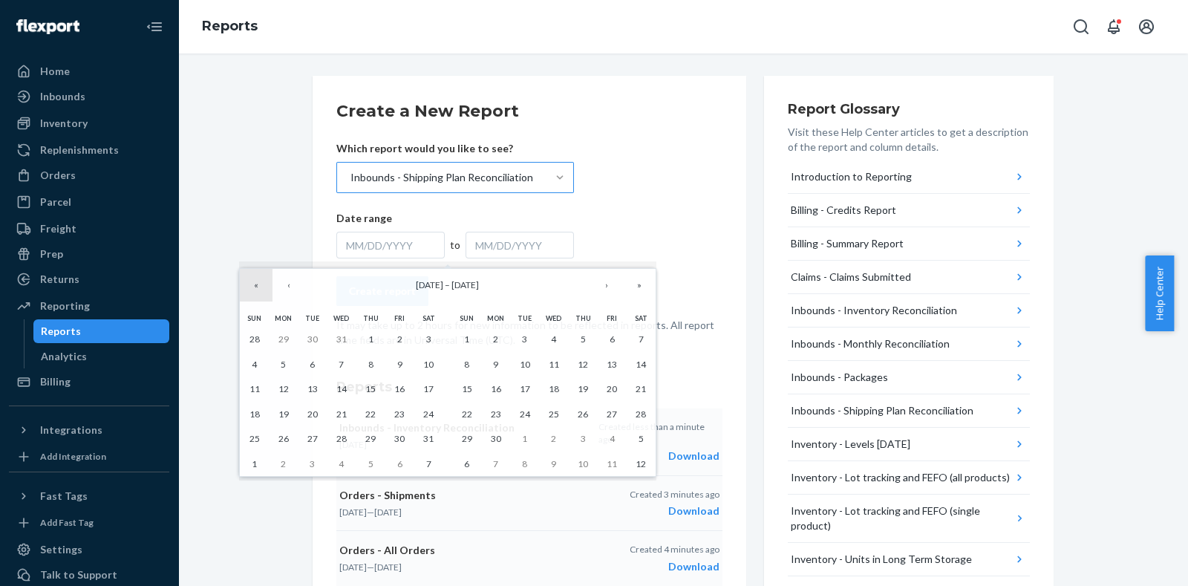
click at [256, 280] on button "«" at bounding box center [256, 285] width 33 height 33
click at [259, 289] on button "«" at bounding box center [256, 285] width 33 height 33
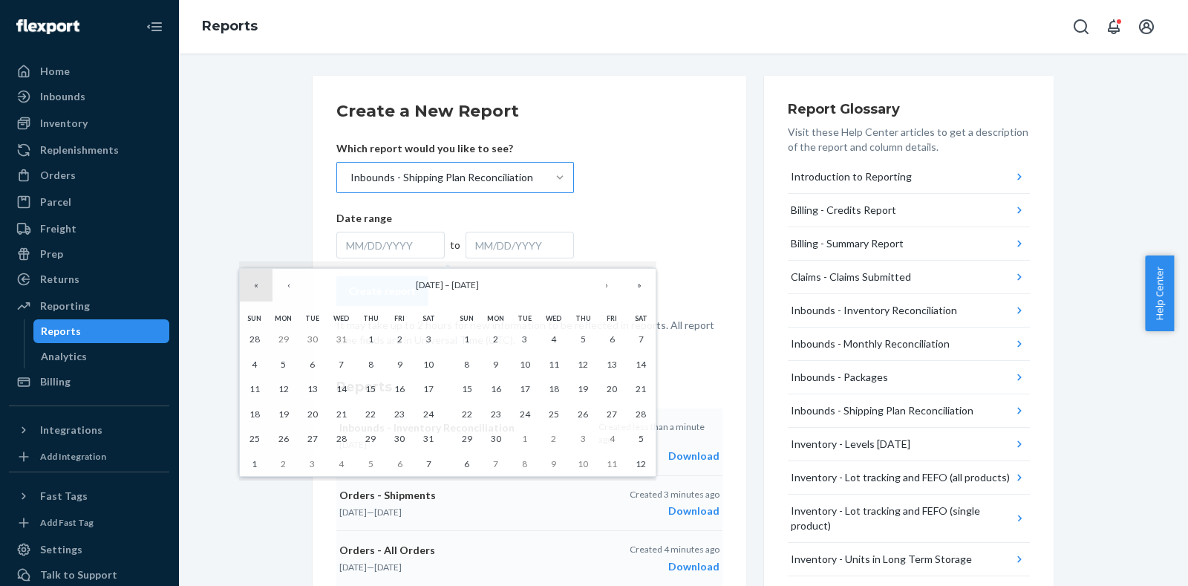
click at [259, 289] on button "«" at bounding box center [256, 285] width 33 height 33
click at [295, 288] on button "‹" at bounding box center [289, 285] width 33 height 33
click at [604, 290] on button "›" at bounding box center [606, 285] width 33 height 33
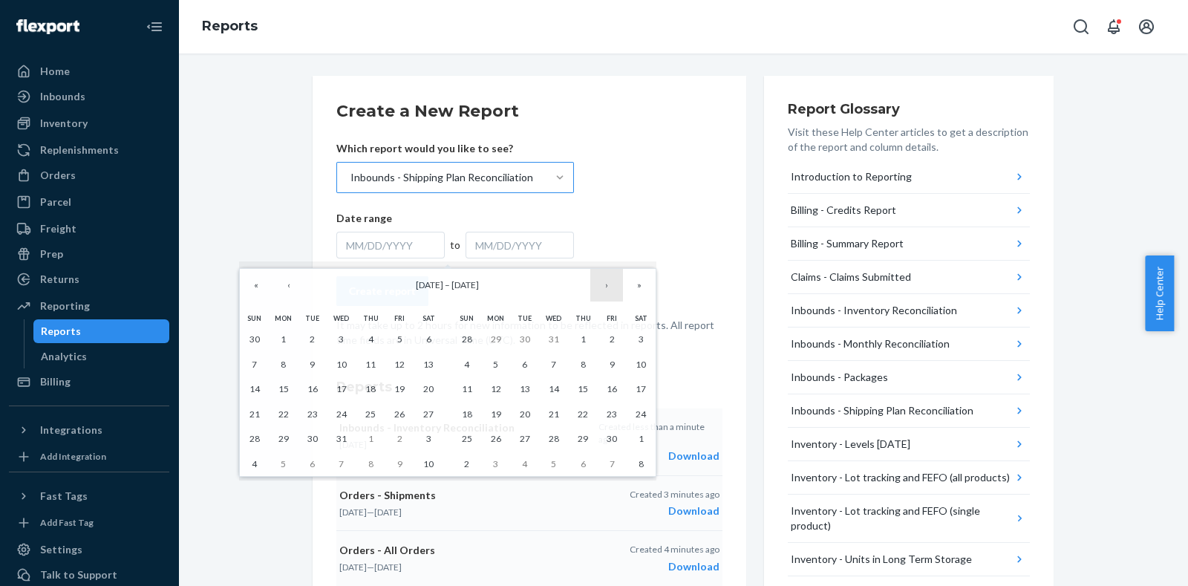
click at [604, 290] on button "›" at bounding box center [606, 285] width 33 height 33
click at [316, 339] on button "1" at bounding box center [312, 339] width 29 height 25
click at [650, 287] on button "»" at bounding box center [639, 285] width 33 height 33
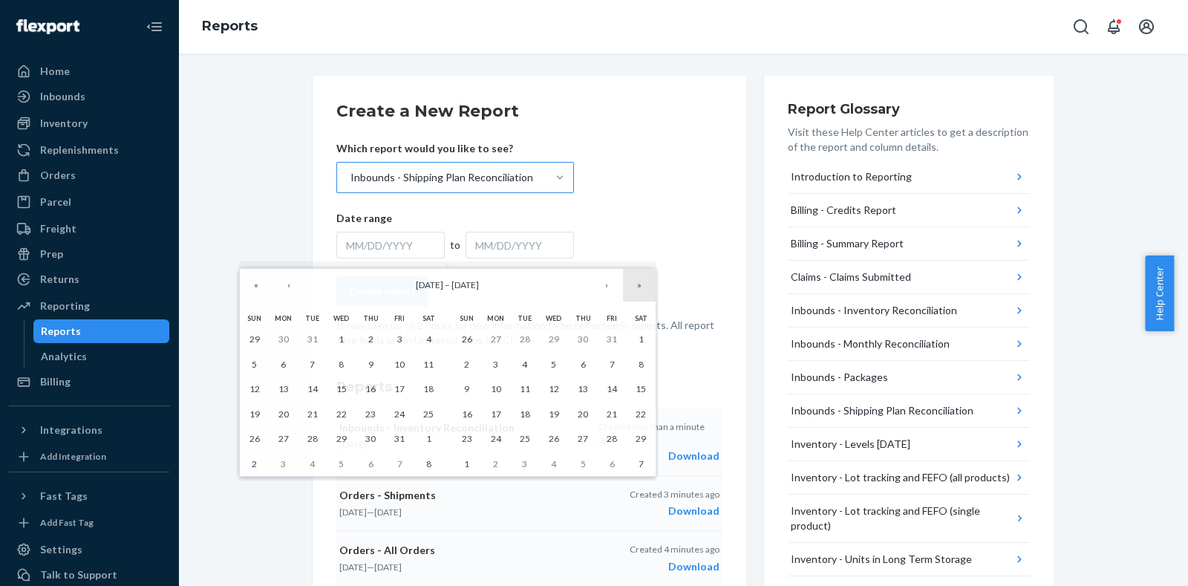
click at [650, 287] on button "»" at bounding box center [639, 285] width 33 height 33
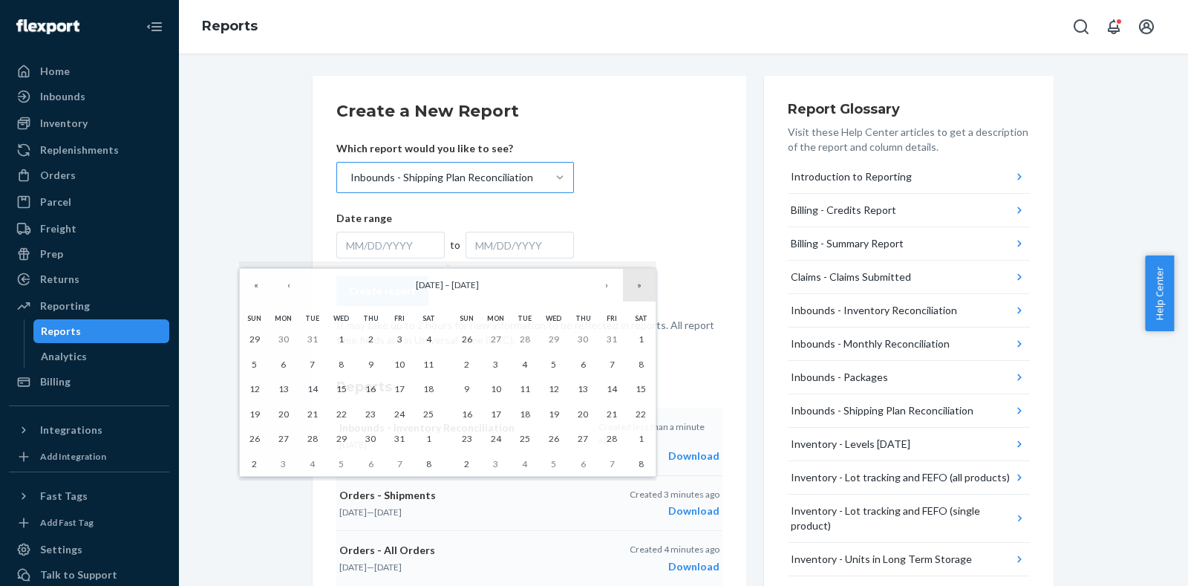
click at [650, 287] on button "»" at bounding box center [639, 285] width 33 height 33
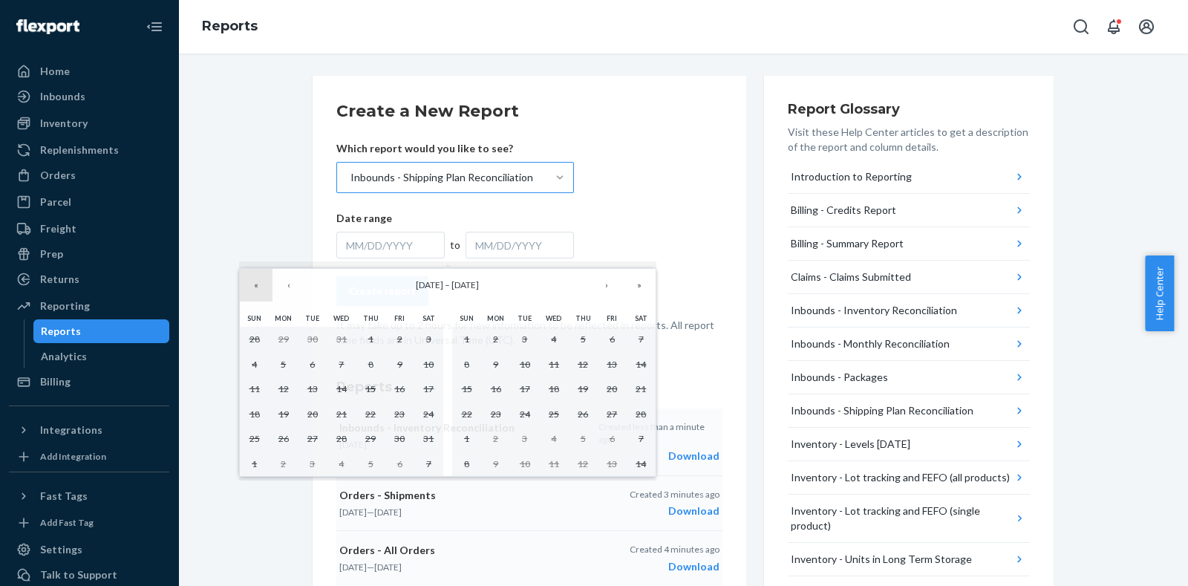
click at [255, 284] on button "«" at bounding box center [256, 285] width 33 height 33
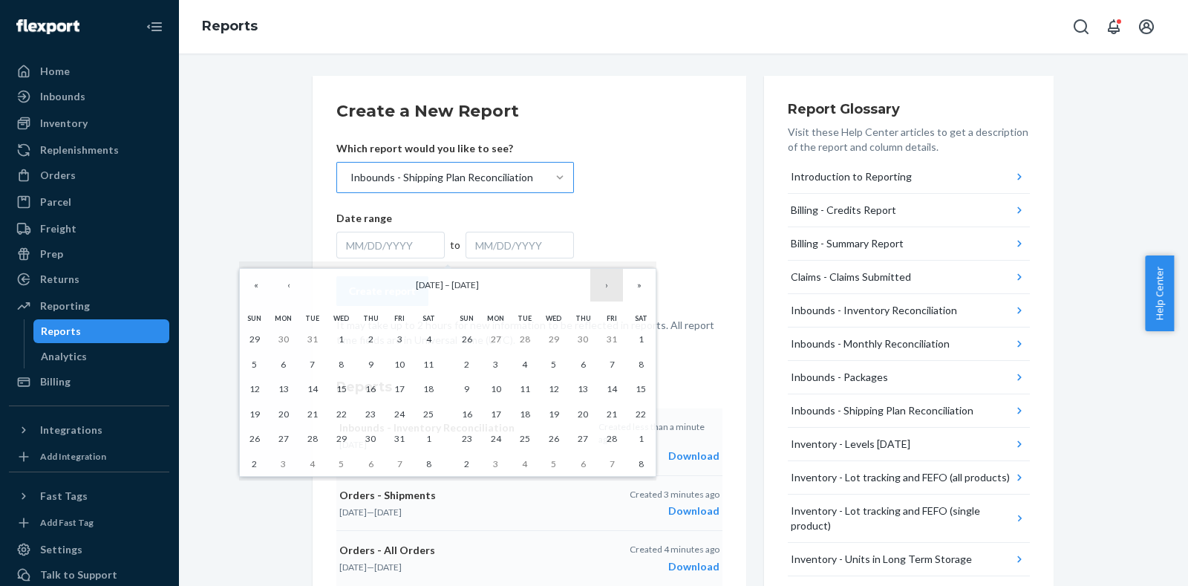
click at [611, 289] on button "›" at bounding box center [606, 285] width 33 height 33
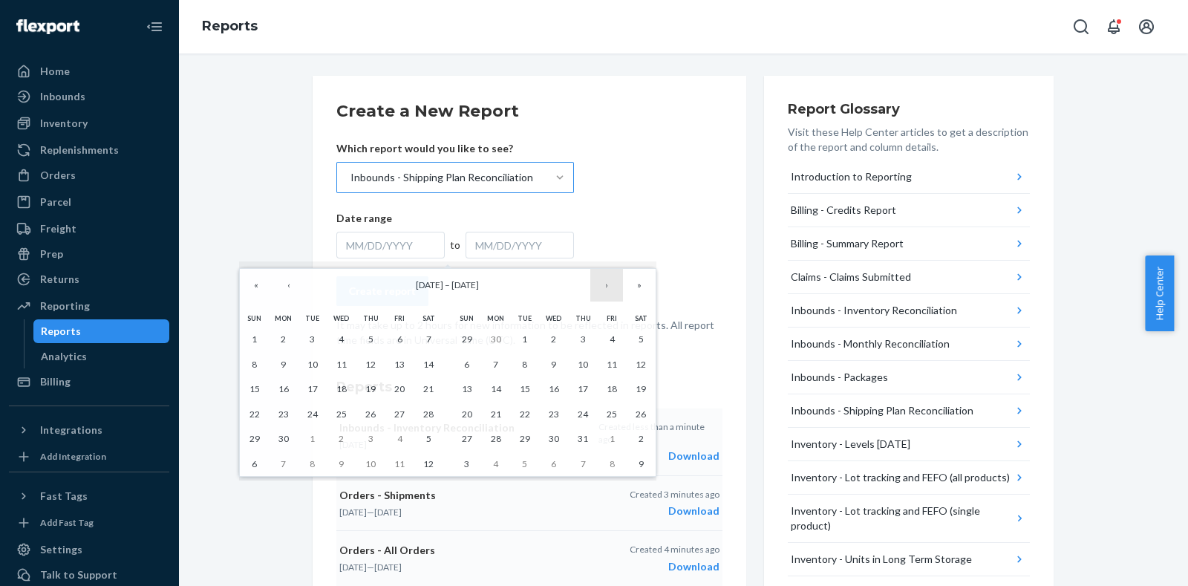
click at [611, 289] on button "›" at bounding box center [606, 285] width 33 height 33
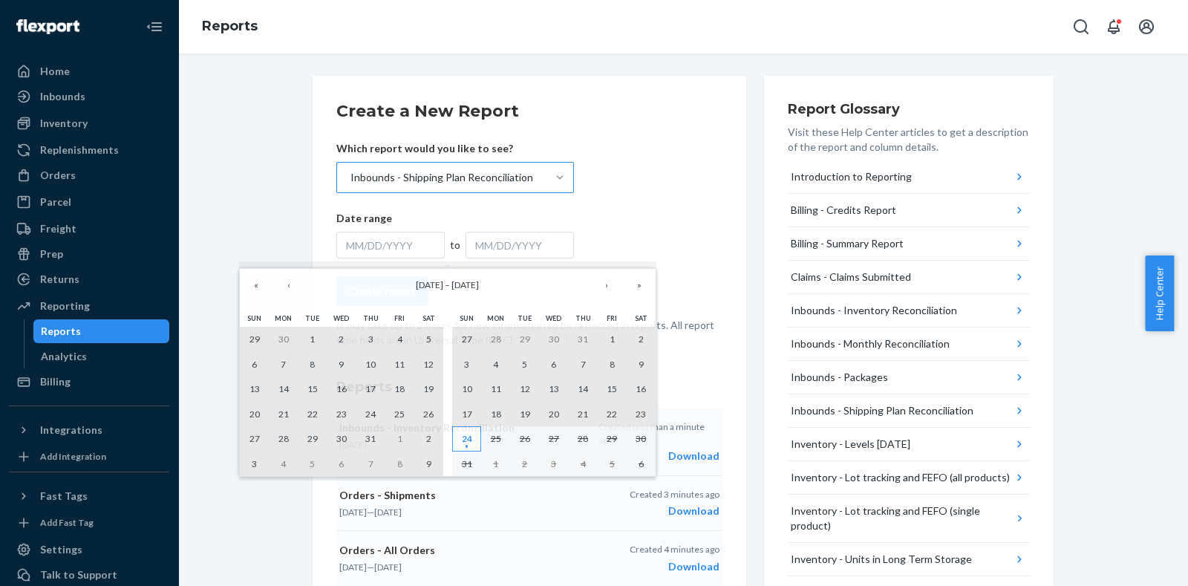
click at [464, 433] on abbr "24" at bounding box center [467, 438] width 10 height 11
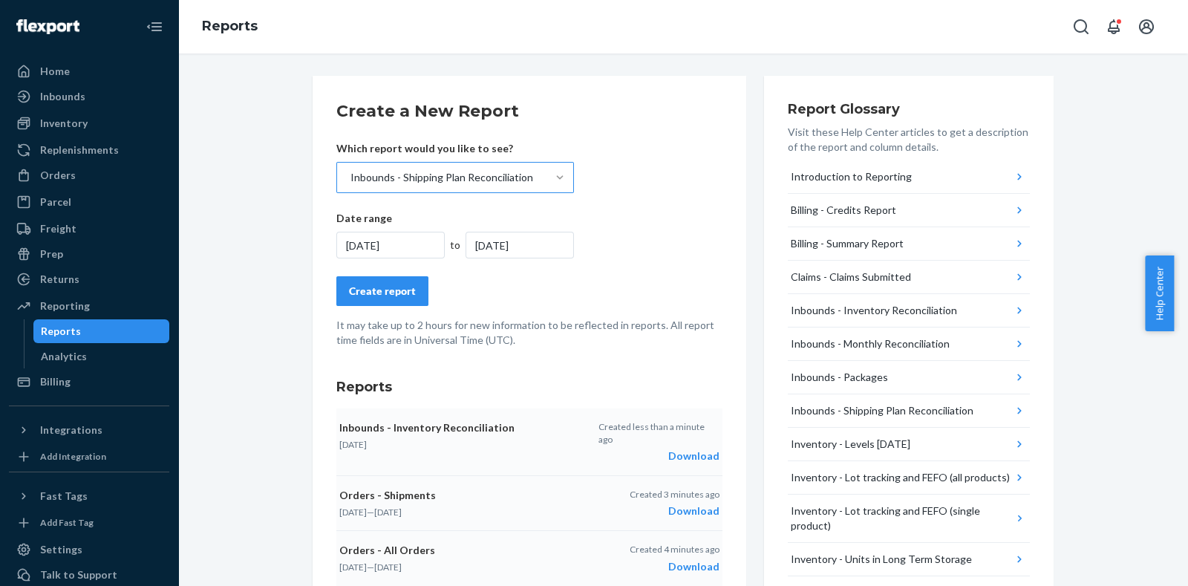
click at [392, 296] on div "Create report" at bounding box center [382, 291] width 67 height 15
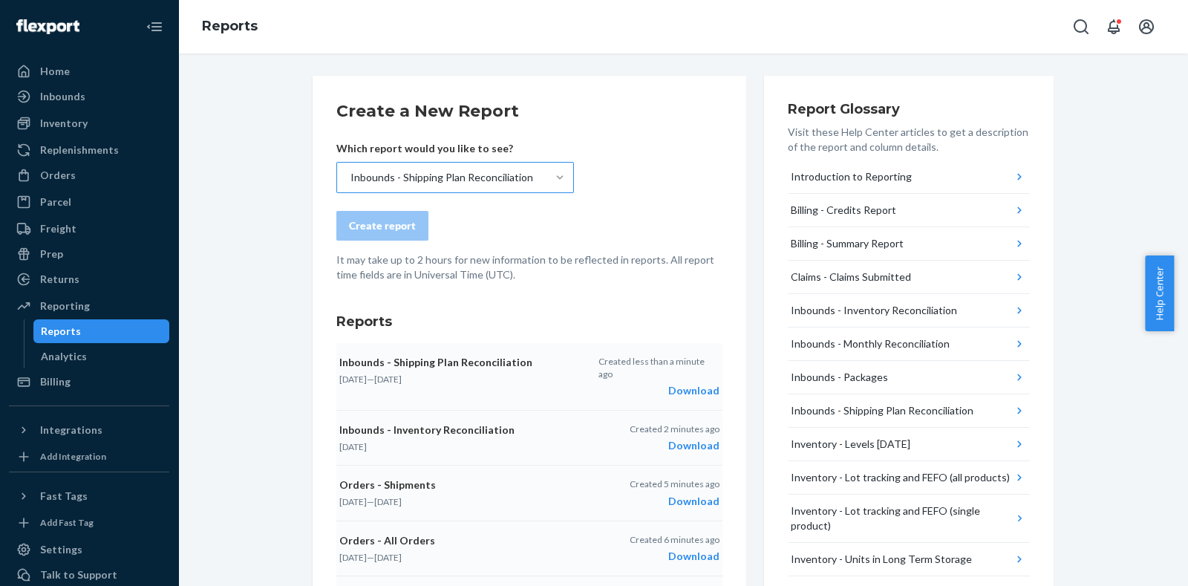
click at [691, 383] on div "Download" at bounding box center [658, 390] width 121 height 15
click at [74, 92] on div "Inbounds" at bounding box center [62, 96] width 45 height 15
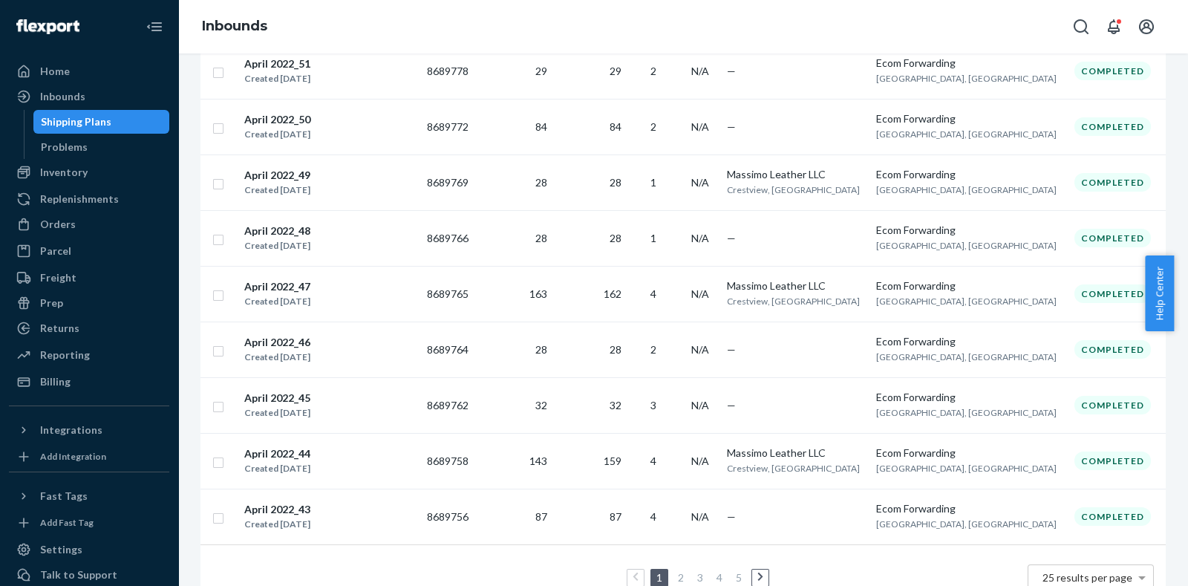
scroll to position [1098, 0]
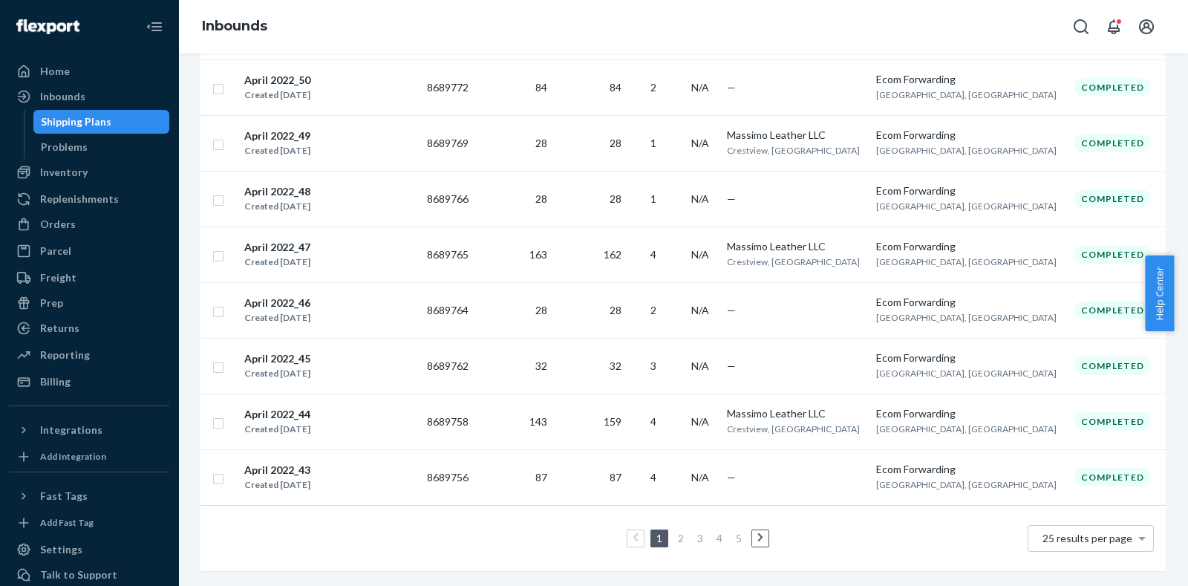
click at [678, 532] on link "2" at bounding box center [681, 538] width 12 height 13
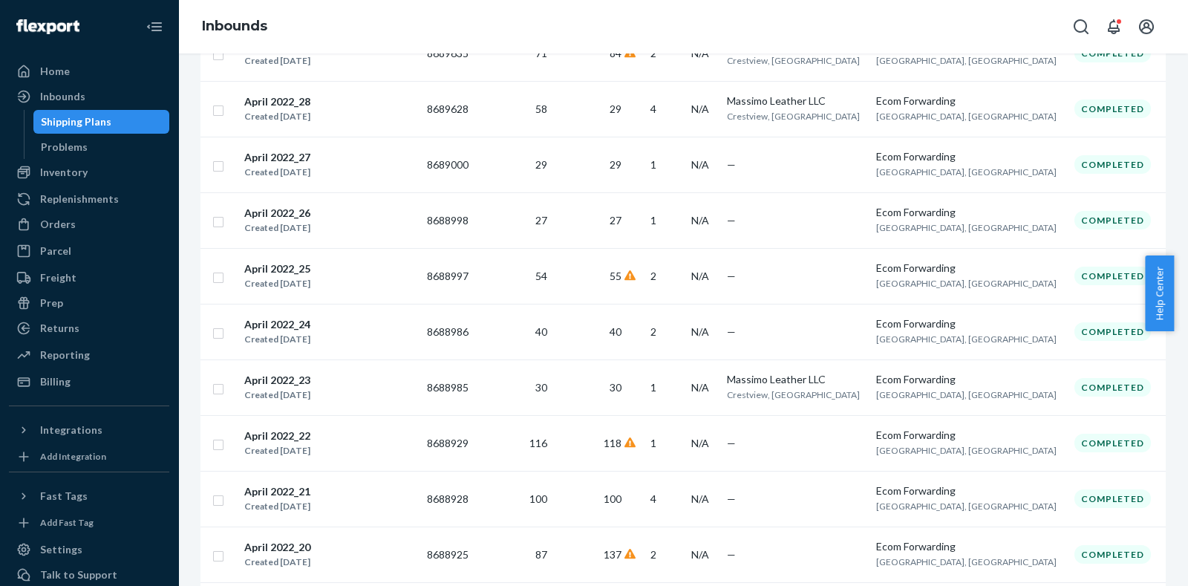
scroll to position [1098, 0]
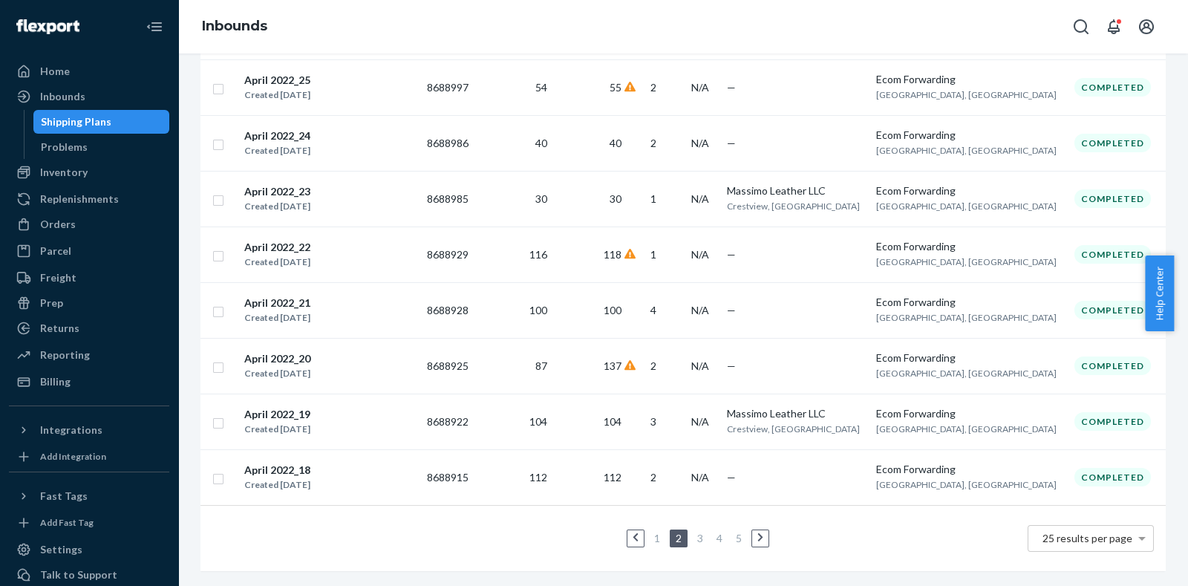
click at [694, 530] on li "3" at bounding box center [700, 538] width 13 height 18
click at [694, 532] on link "3" at bounding box center [700, 538] width 12 height 13
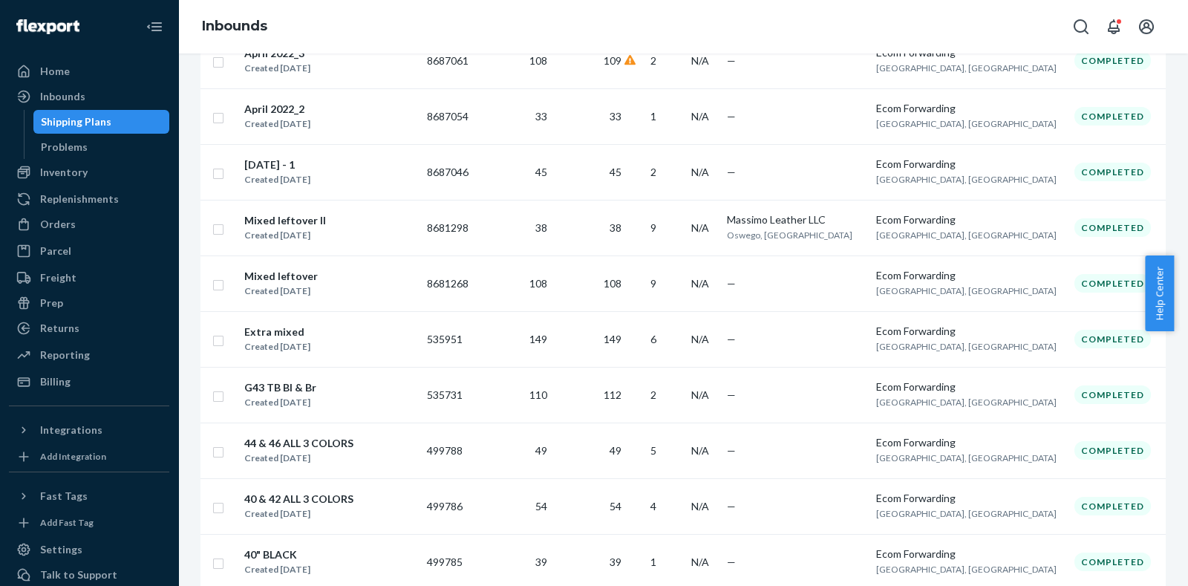
scroll to position [1098, 0]
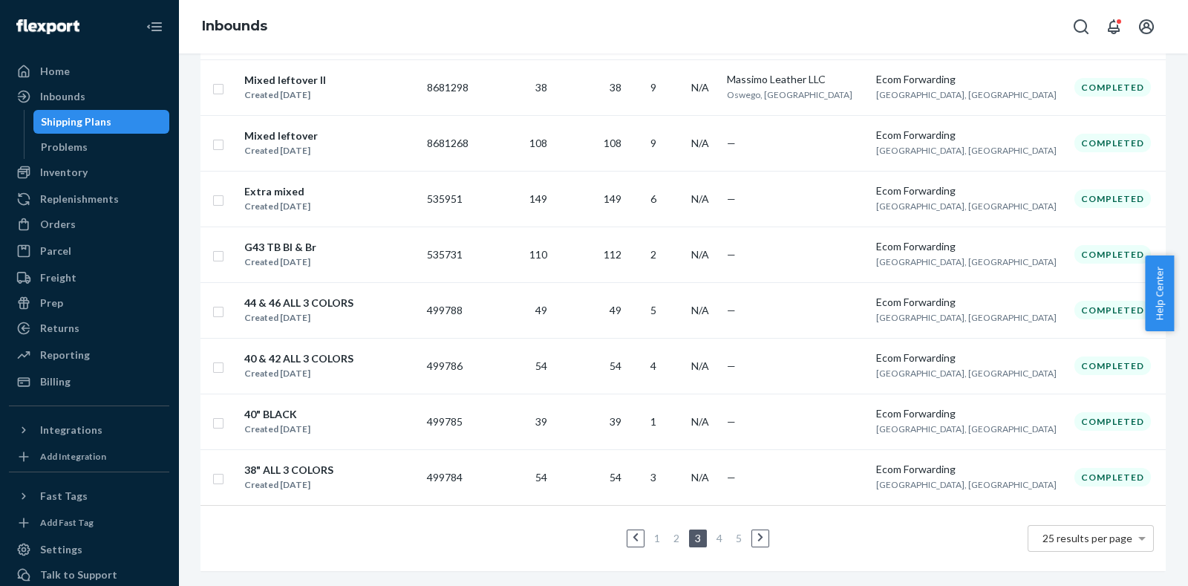
click at [714, 532] on link "4" at bounding box center [720, 538] width 12 height 13
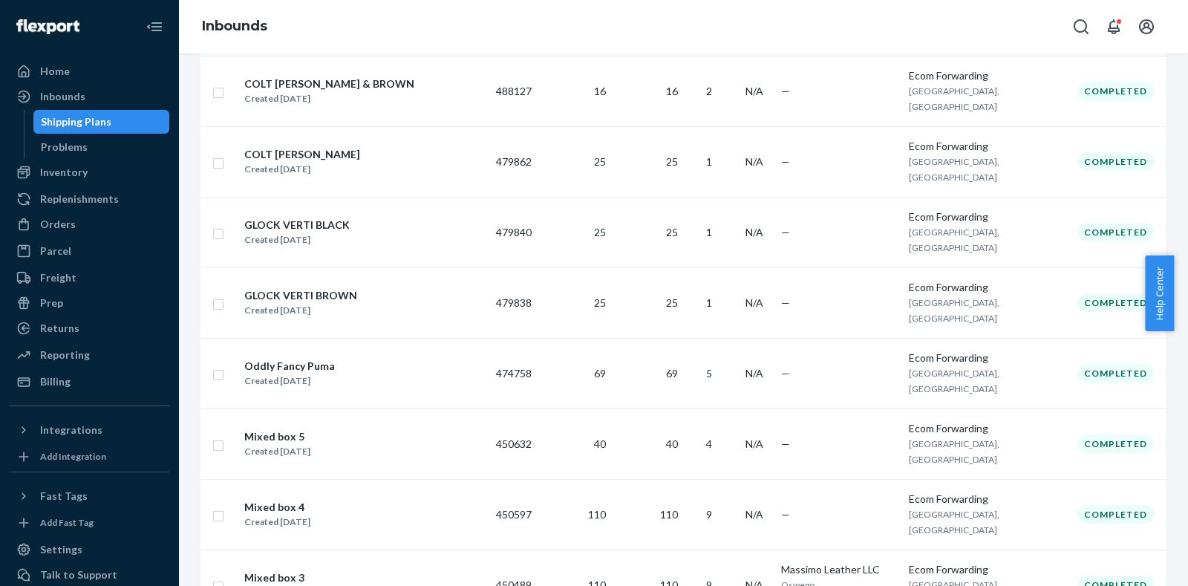
scroll to position [998, 0]
click at [304, 571] on div "Mixed box 3" at bounding box center [277, 578] width 66 height 15
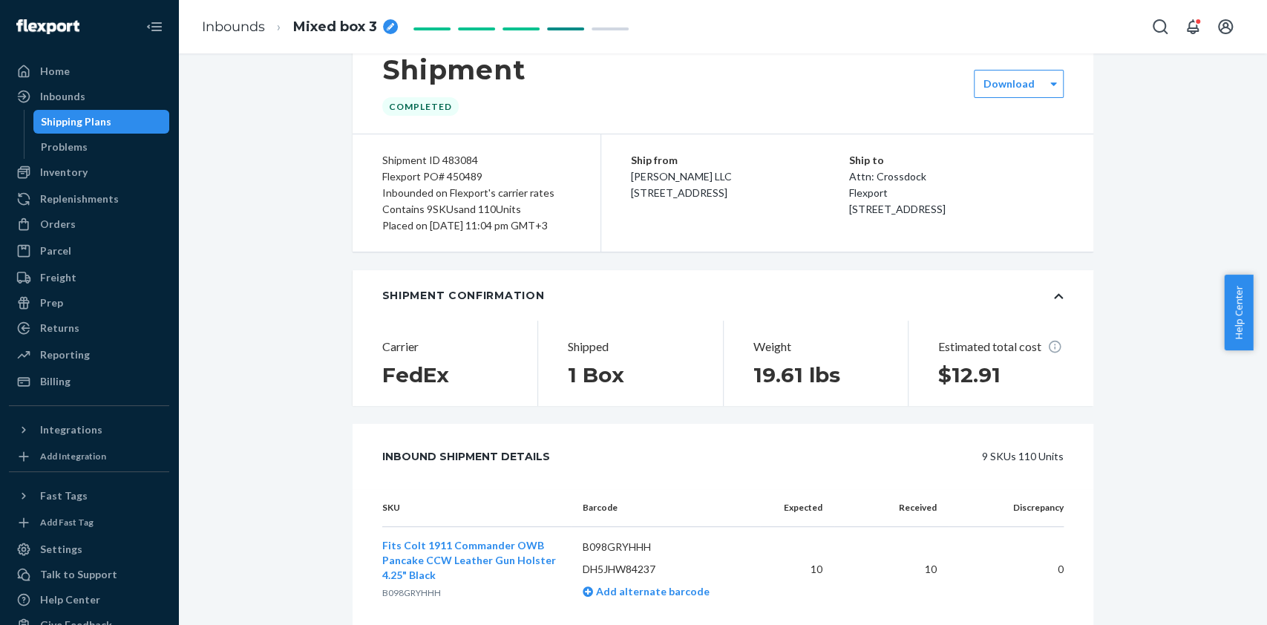
scroll to position [38, 0]
click at [239, 27] on link "Inbounds" at bounding box center [233, 27] width 63 height 16
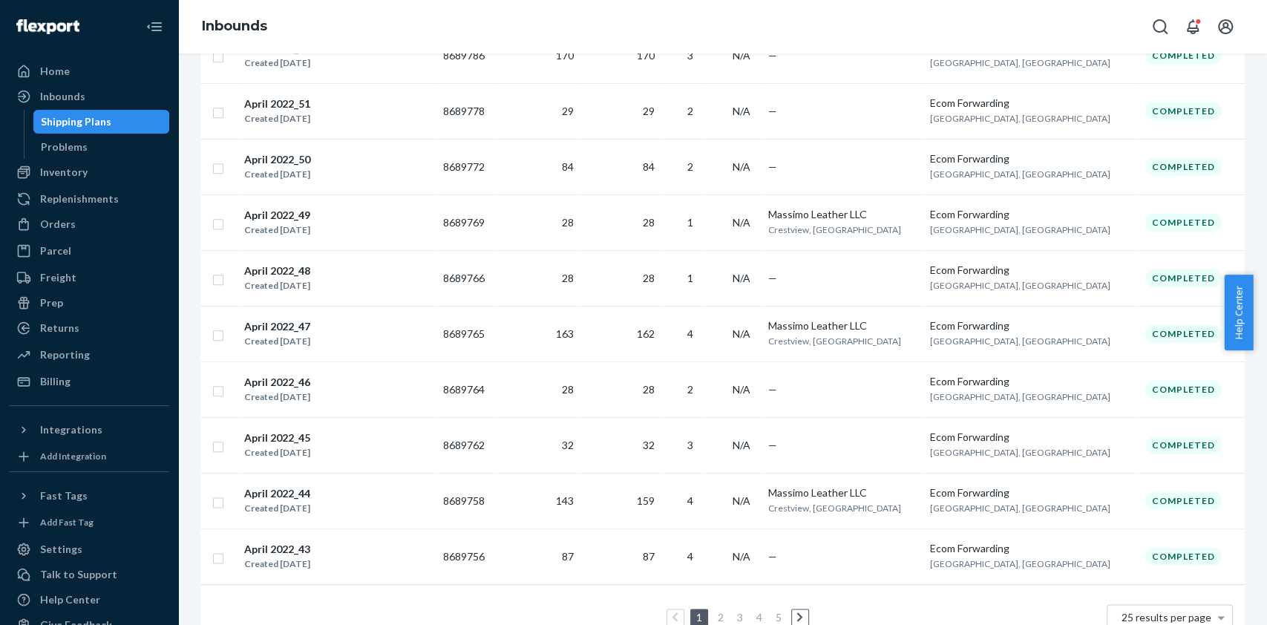
scroll to position [1064, 0]
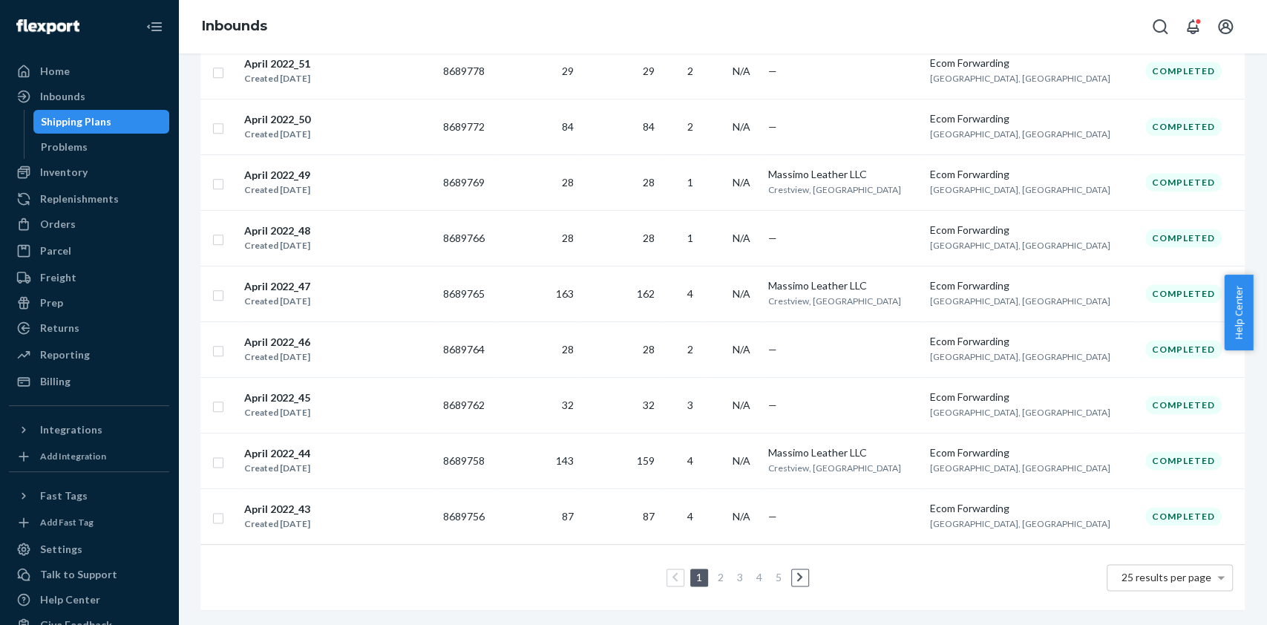
click at [754, 571] on link "4" at bounding box center [760, 577] width 12 height 13
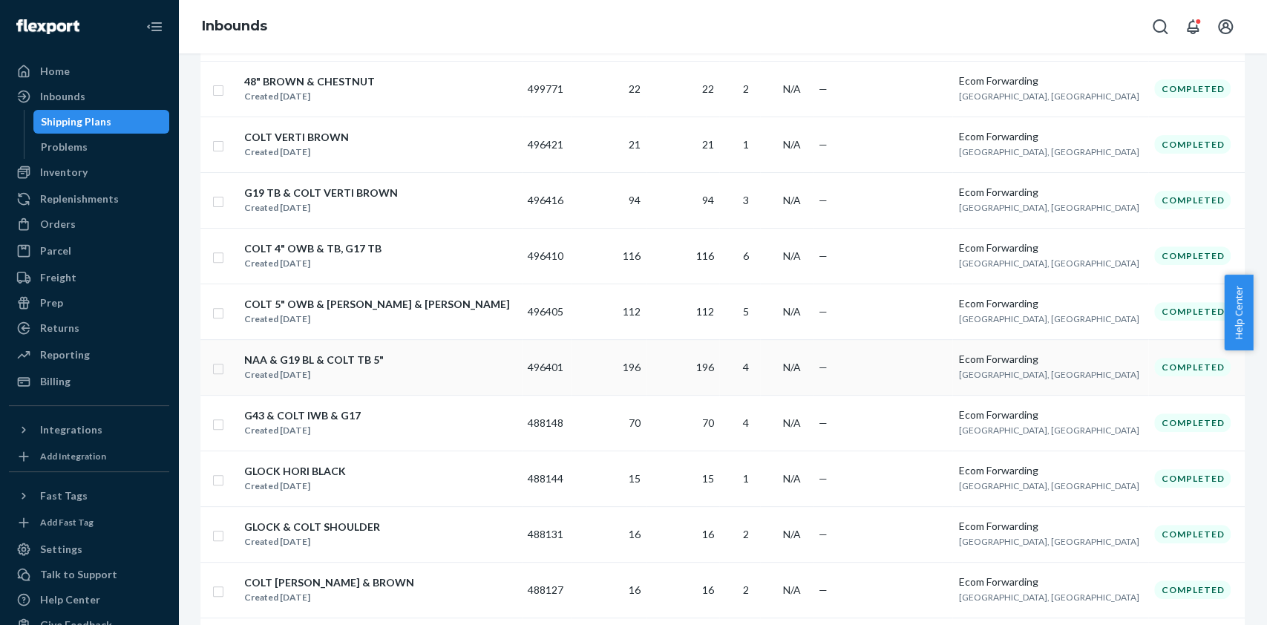
scroll to position [295, 0]
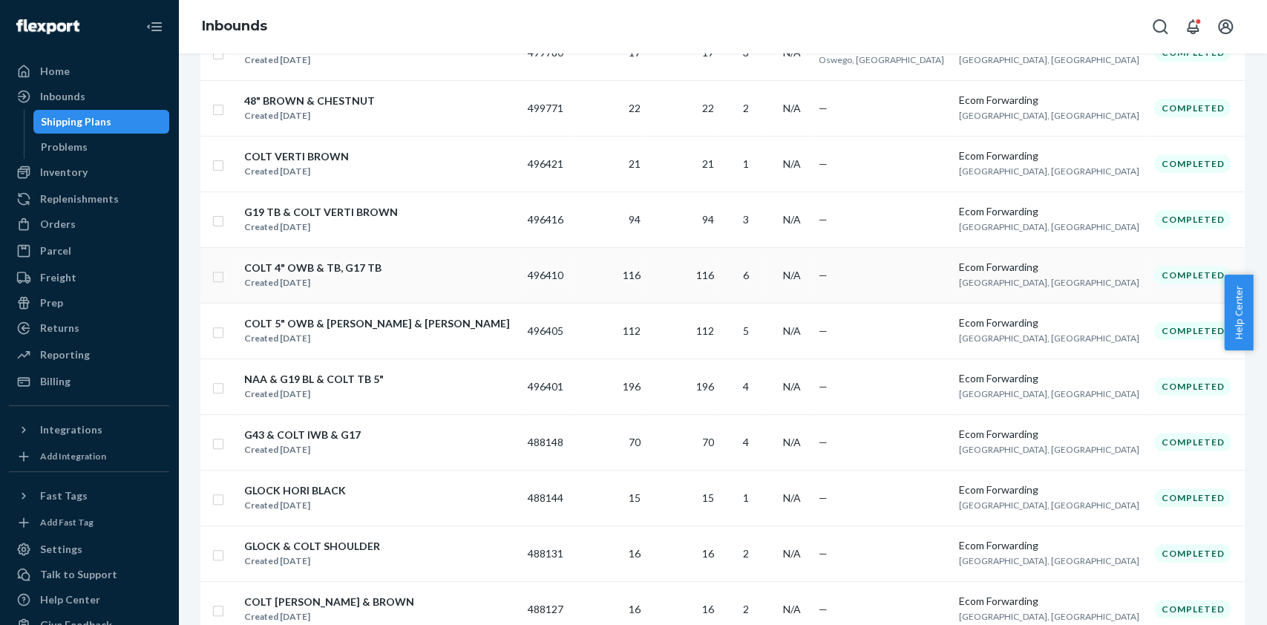
click at [416, 281] on div "COLT 4" OWB & TB, G17 TB Created [DATE]" at bounding box center [380, 275] width 273 height 31
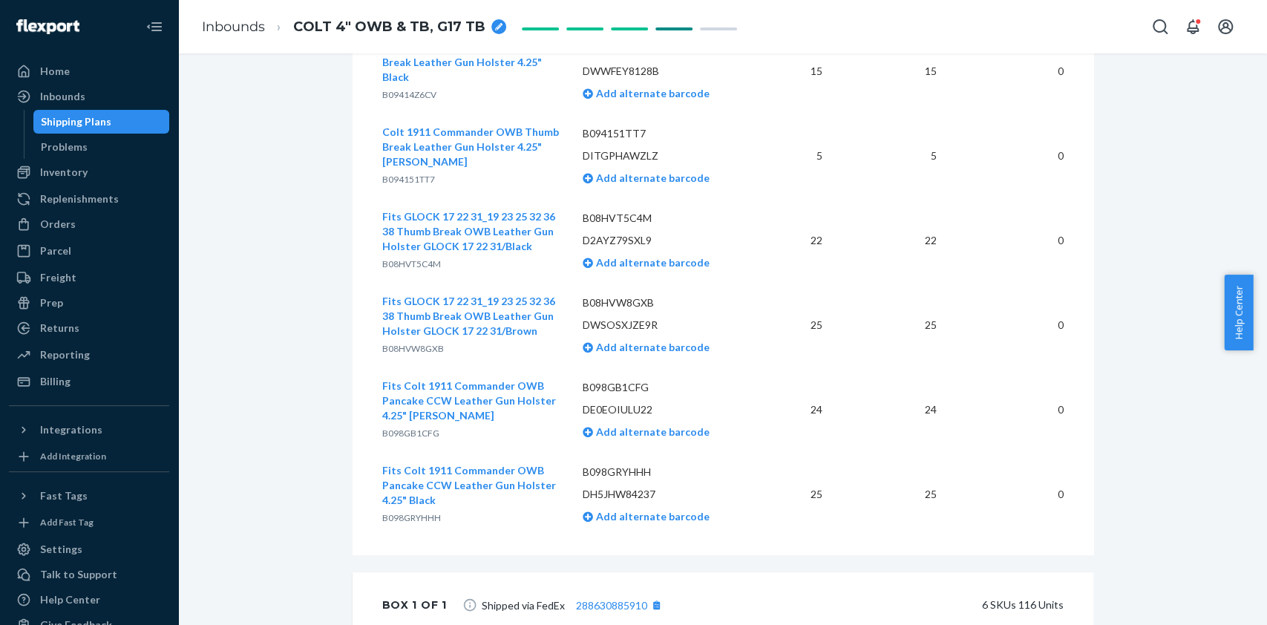
scroll to position [591, 0]
click at [245, 27] on link "Inbounds" at bounding box center [233, 27] width 63 height 16
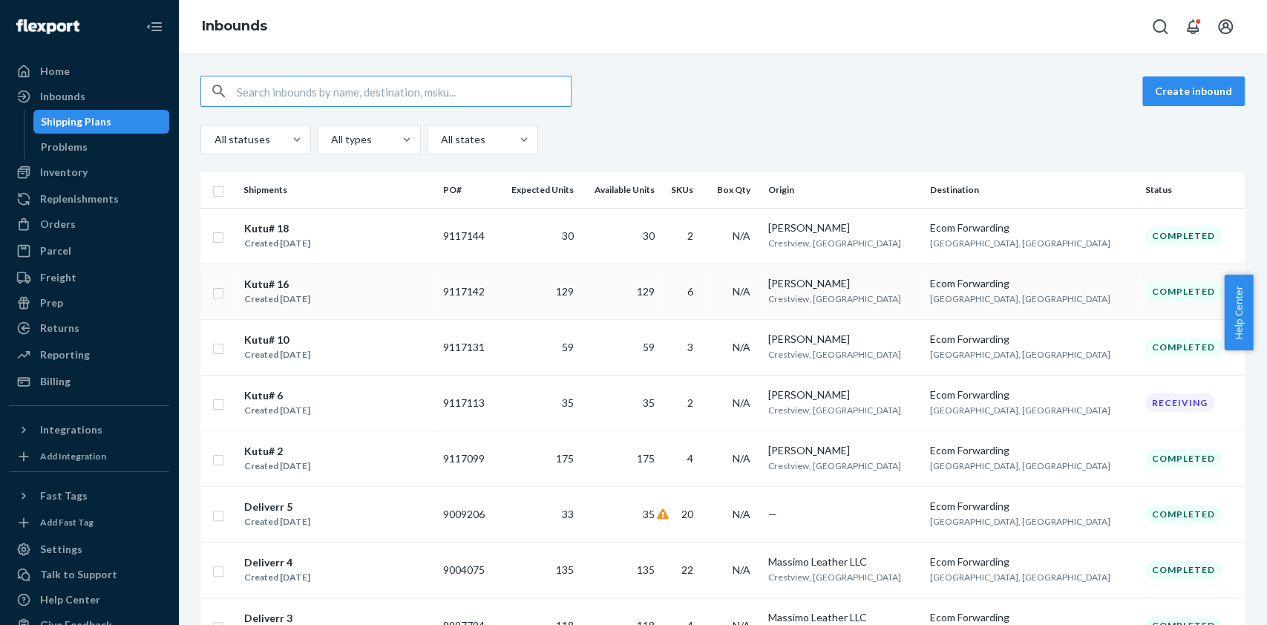
click at [369, 288] on div "Kutu# 16 Created [DATE]" at bounding box center [337, 291] width 187 height 31
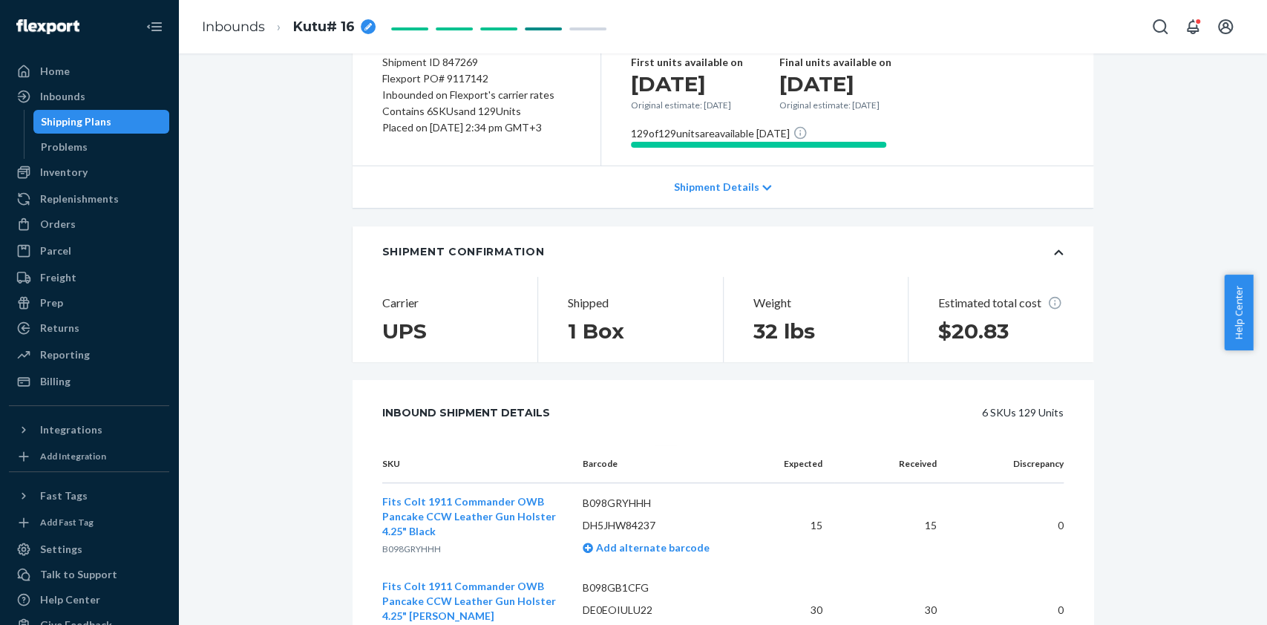
scroll to position [102, 0]
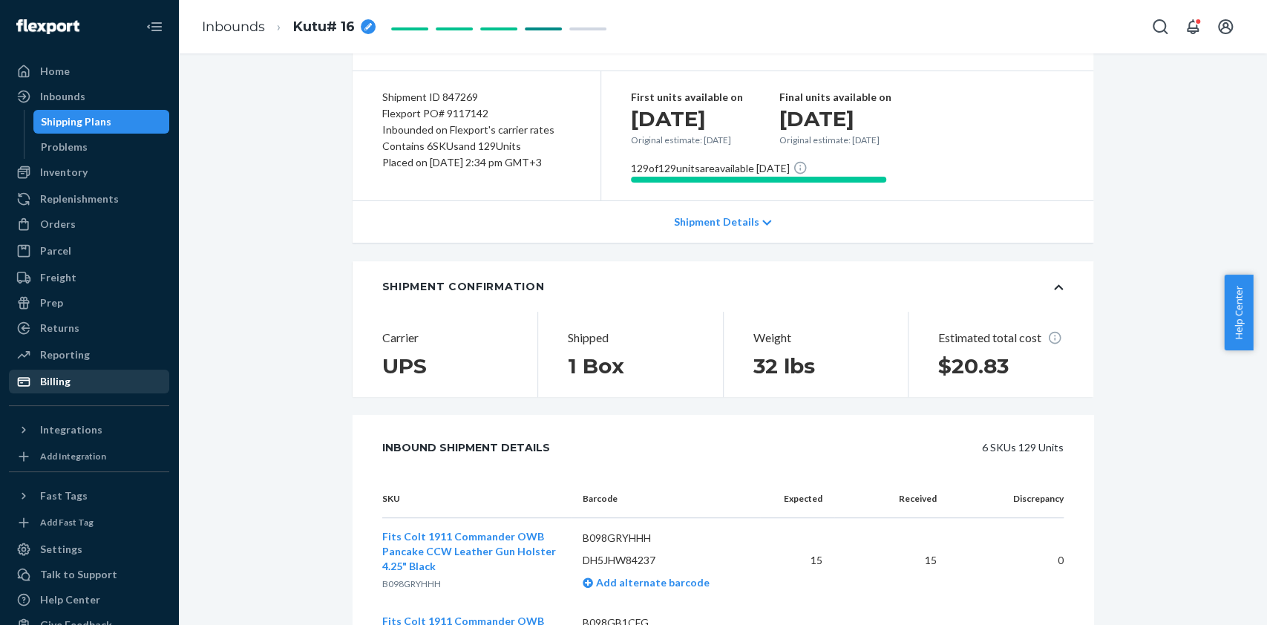
click at [44, 385] on div "Billing" at bounding box center [55, 381] width 30 height 15
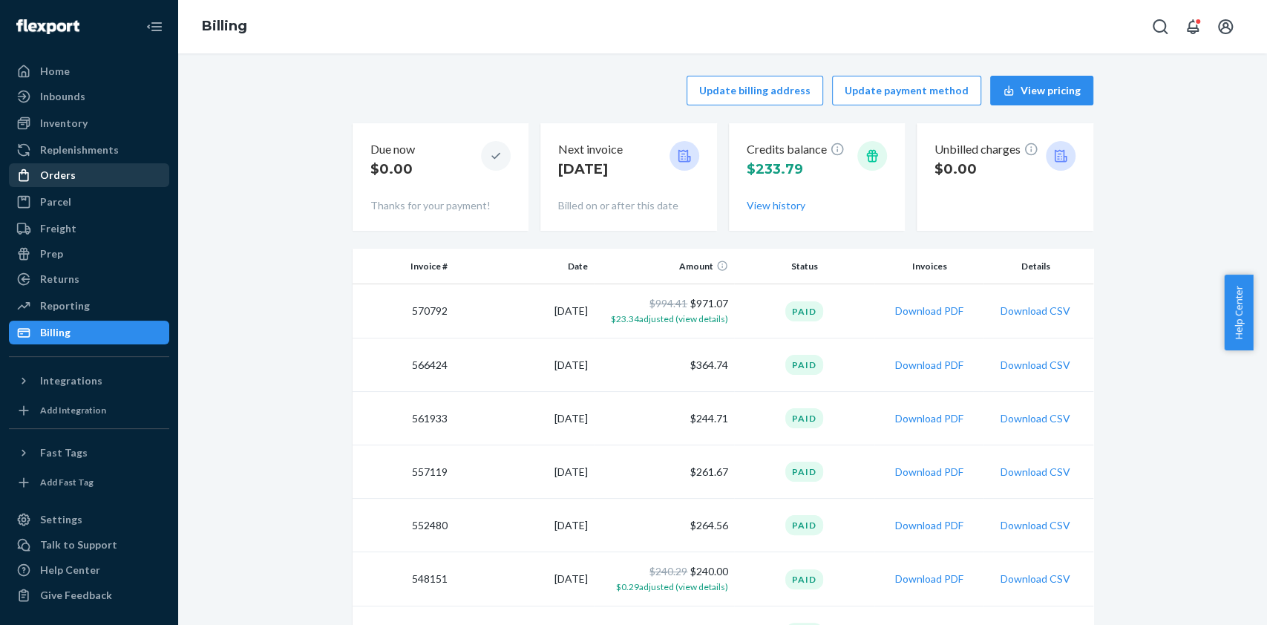
click at [65, 175] on div "Orders" at bounding box center [58, 175] width 36 height 15
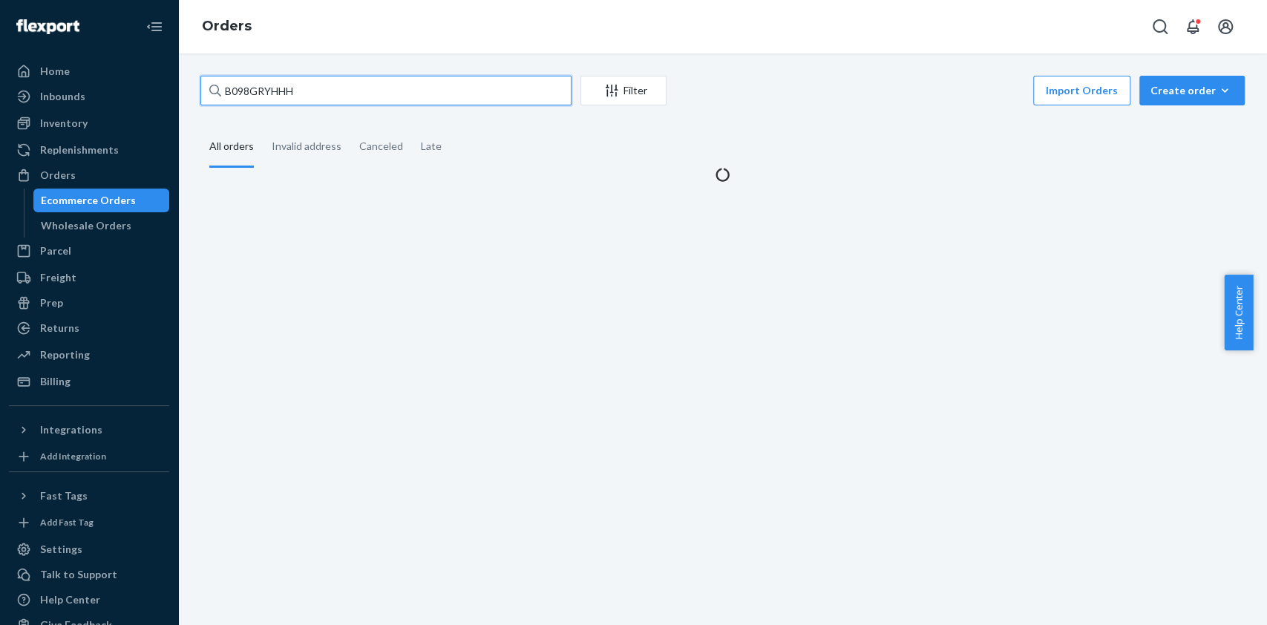
drag, startPoint x: 414, startPoint y: 89, endPoint x: 177, endPoint y: 87, distance: 236.9
click at [177, 87] on div "Home Inbounds Shipping Plans Problems Inventory Products Replenishments Orders …" at bounding box center [633, 312] width 1267 height 625
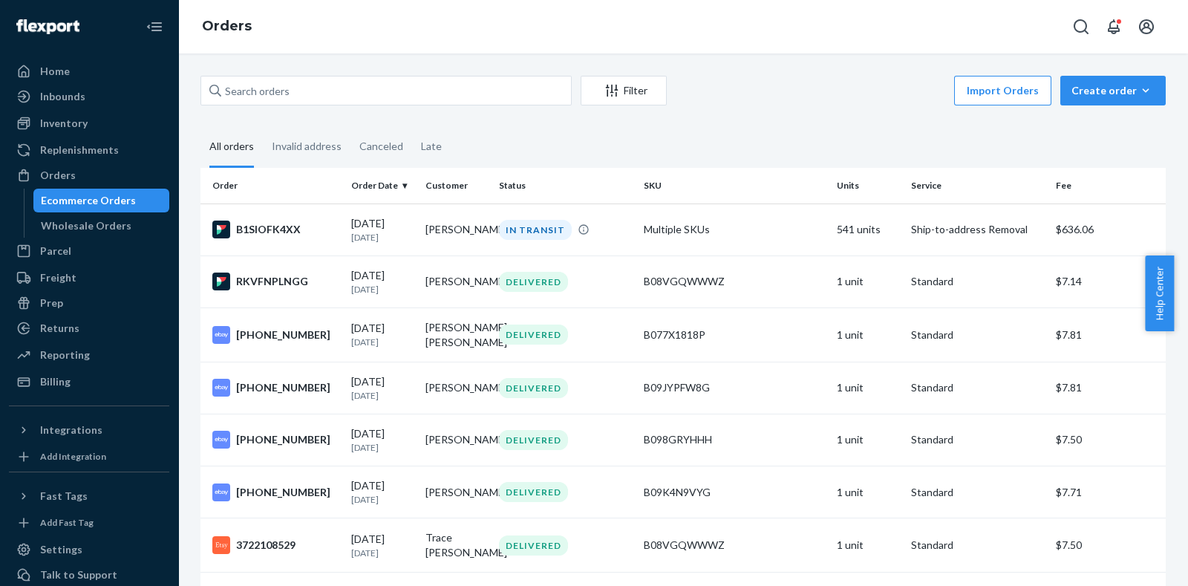
click at [820, 97] on div "Import Orders Create order Ecommerce order Removal order" at bounding box center [921, 92] width 490 height 33
